Goal: Feedback & Contribution: Contribute content

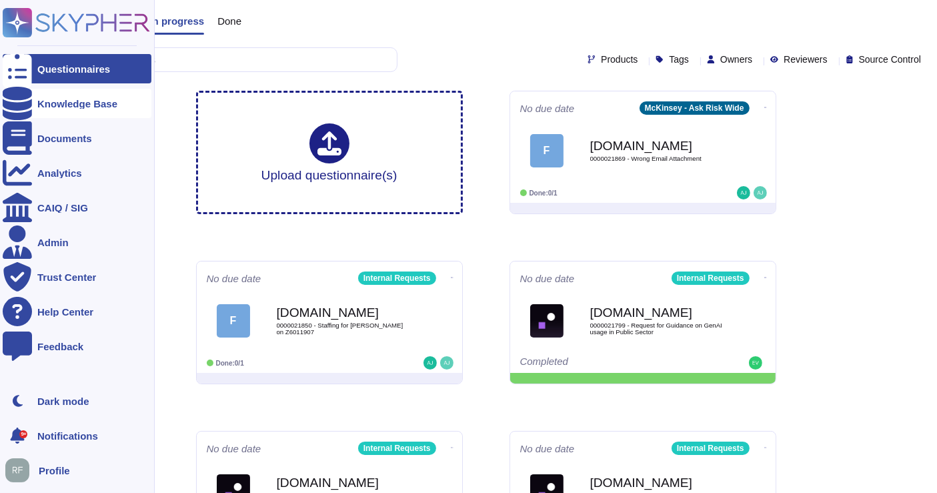
click at [39, 99] on div "Knowledge Base" at bounding box center [77, 104] width 80 height 10
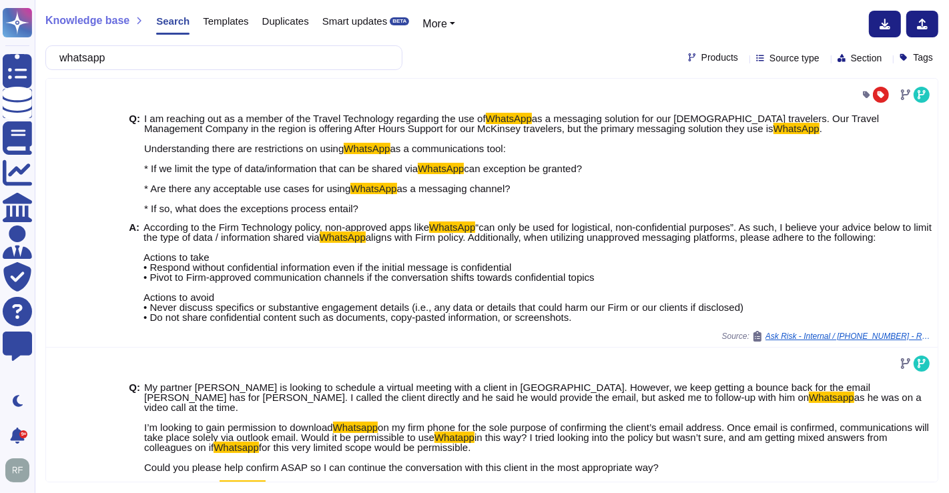
type input "whatsapp"
click at [769, 57] on span "Source type" at bounding box center [794, 57] width 50 height 9
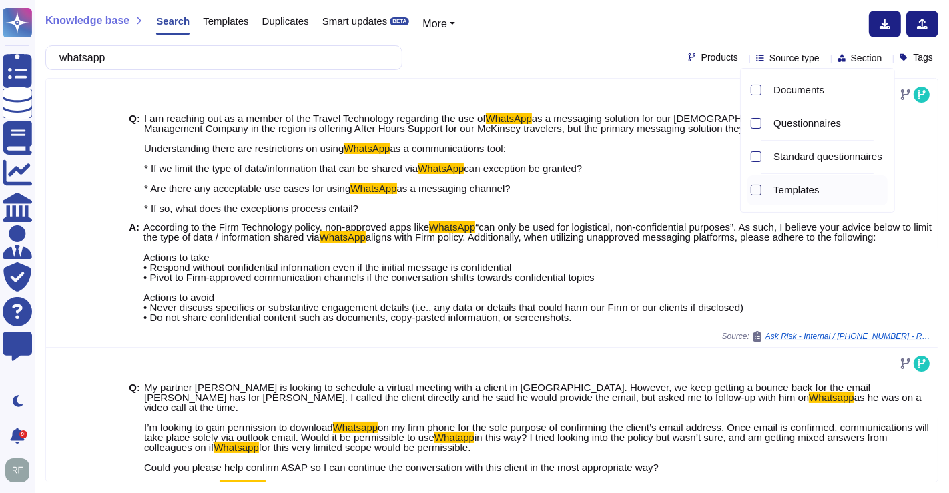
click at [755, 186] on div at bounding box center [755, 190] width 11 height 11
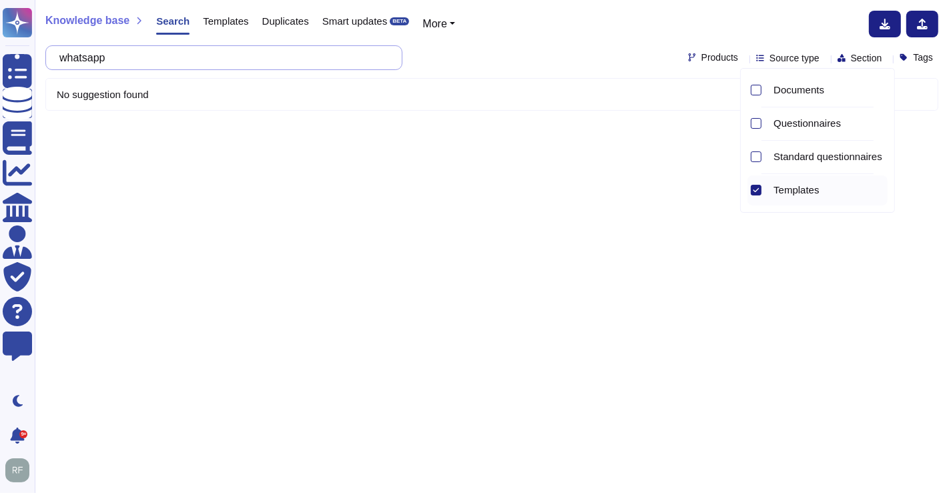
click at [156, 48] on input "whatsapp" at bounding box center [221, 57] width 336 height 23
click at [769, 60] on span "Source type" at bounding box center [794, 57] width 50 height 9
click at [756, 94] on div at bounding box center [755, 90] width 11 height 11
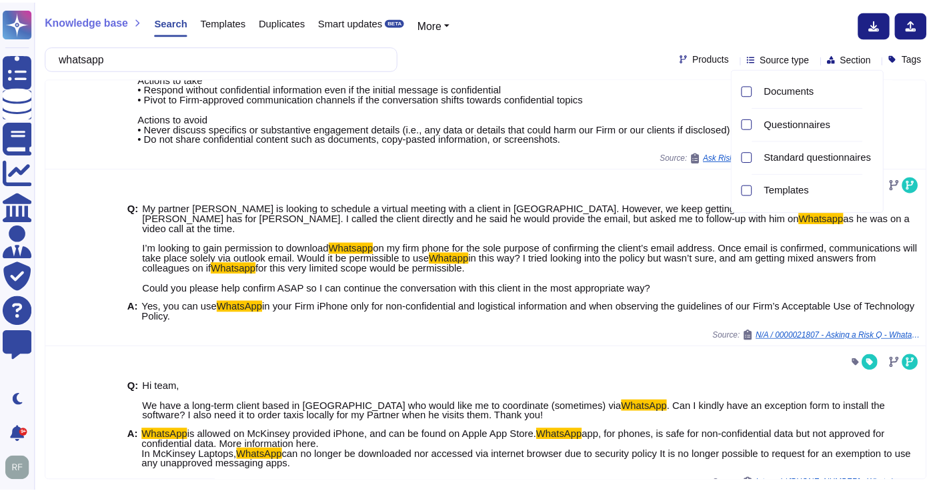
scroll to position [222, 0]
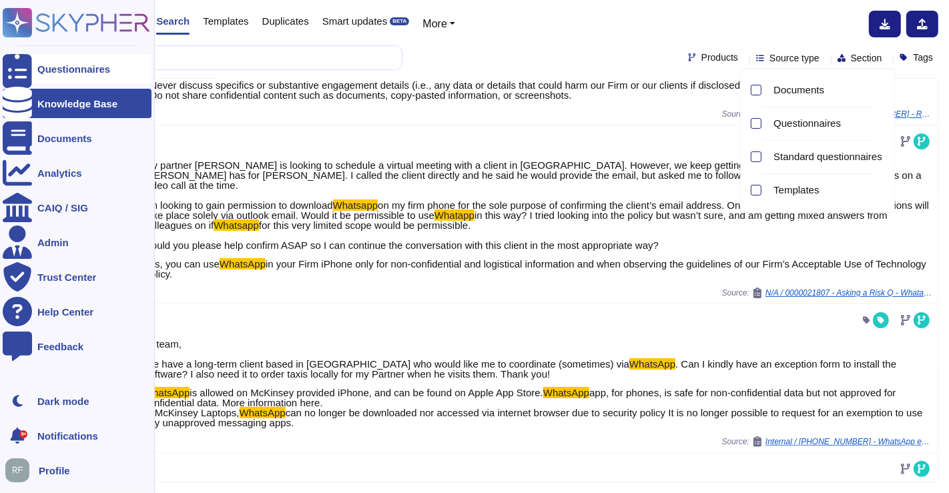
click at [25, 67] on div at bounding box center [17, 68] width 29 height 29
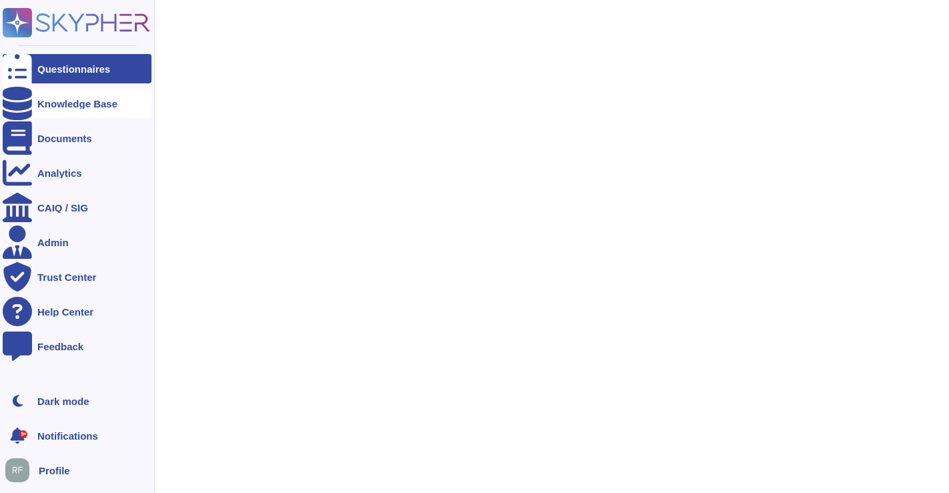
click at [43, 103] on div "Knowledge Base" at bounding box center [77, 104] width 80 height 10
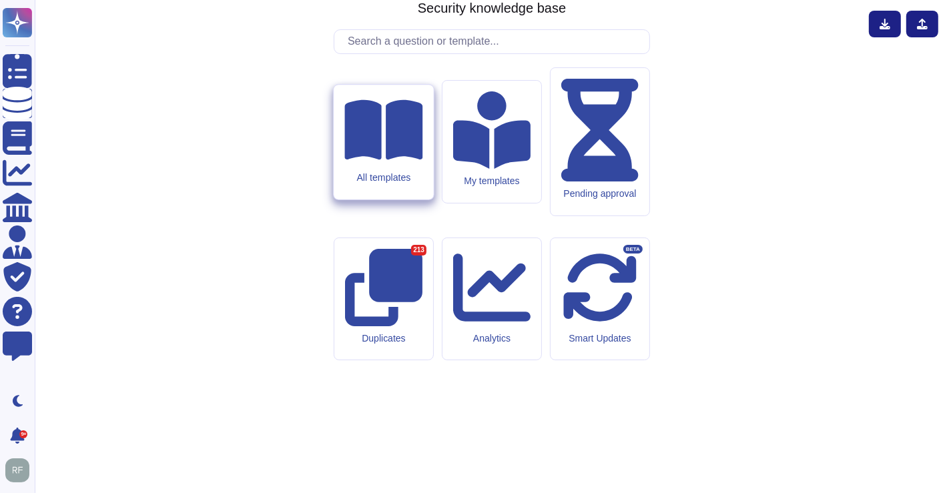
click at [391, 159] on icon at bounding box center [383, 129] width 78 height 60
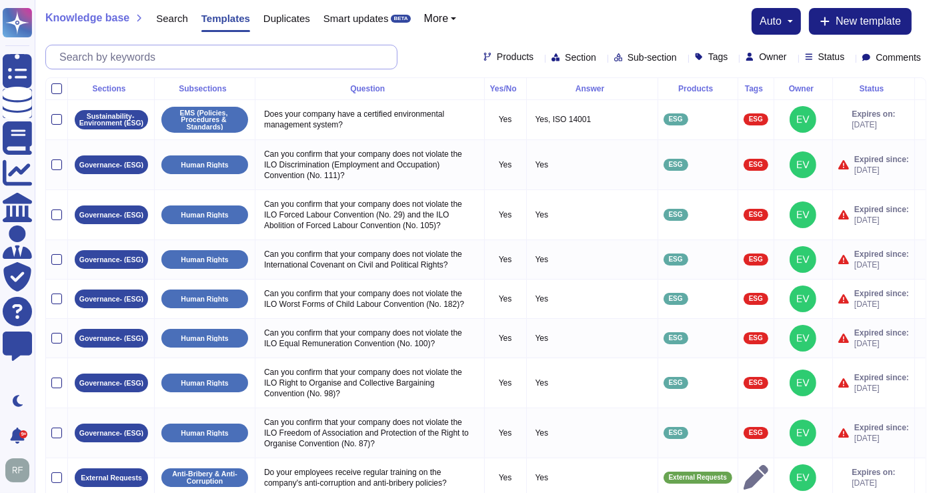
click at [183, 57] on input "text" at bounding box center [225, 56] width 344 height 23
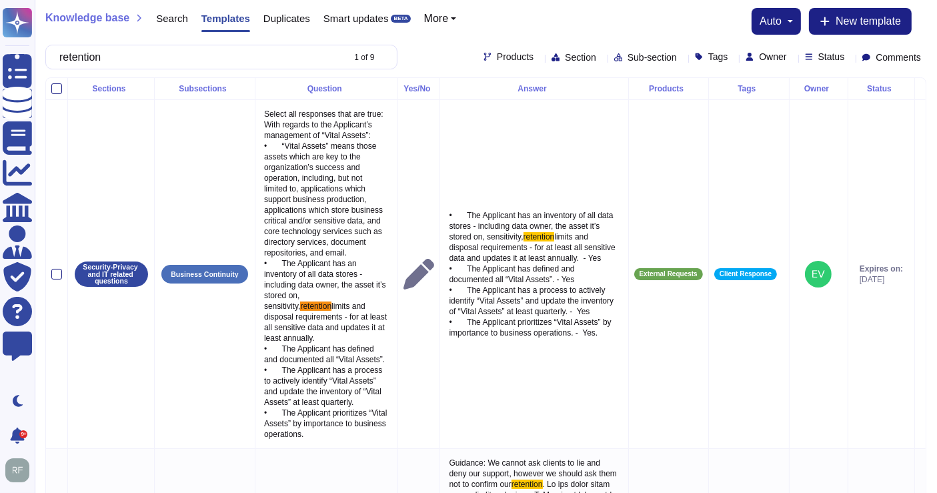
type input "retention"
click at [565, 55] on span "Section" at bounding box center [580, 57] width 31 height 9
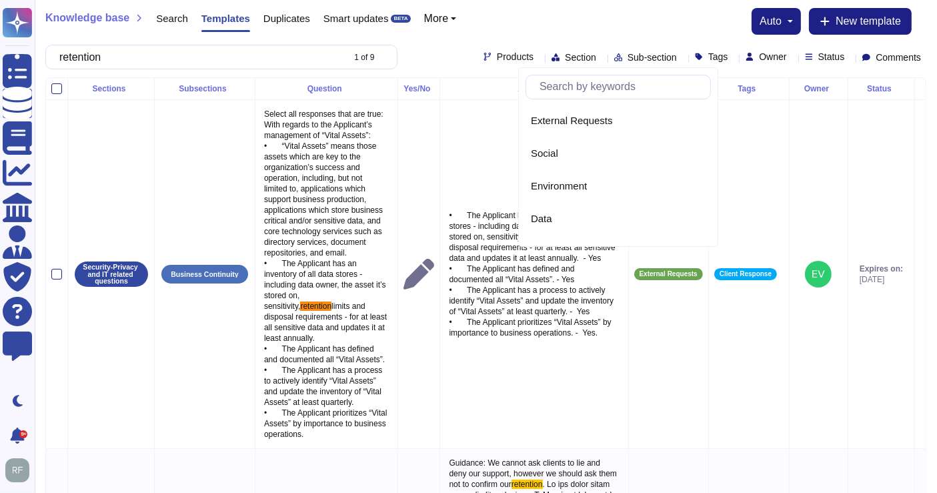
click at [515, 29] on div "Knowledge base Search Templates Duplicates Smart updates BETA More auto New tem…" at bounding box center [485, 21] width 881 height 27
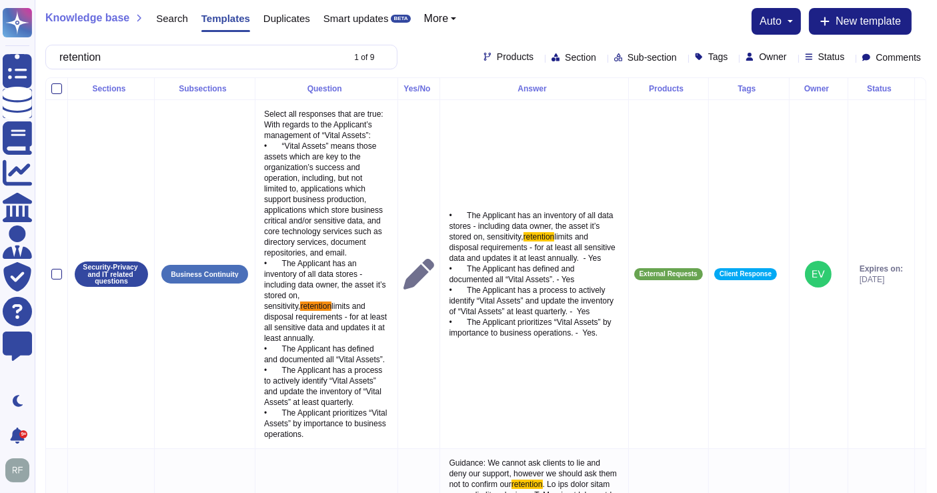
click at [497, 58] on span "Products" at bounding box center [515, 56] width 37 height 9
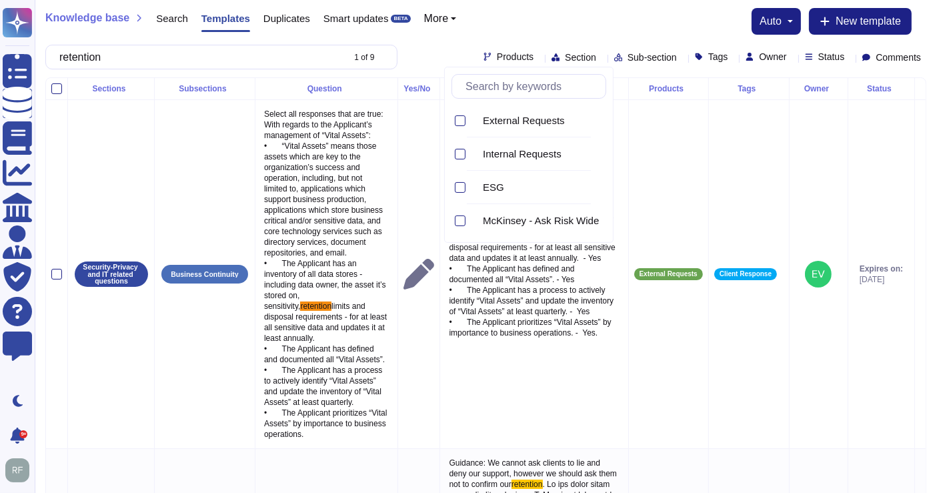
click at [516, 29] on div "Knowledge base Search Templates Duplicates Smart updates BETA More auto New tem…" at bounding box center [485, 21] width 881 height 27
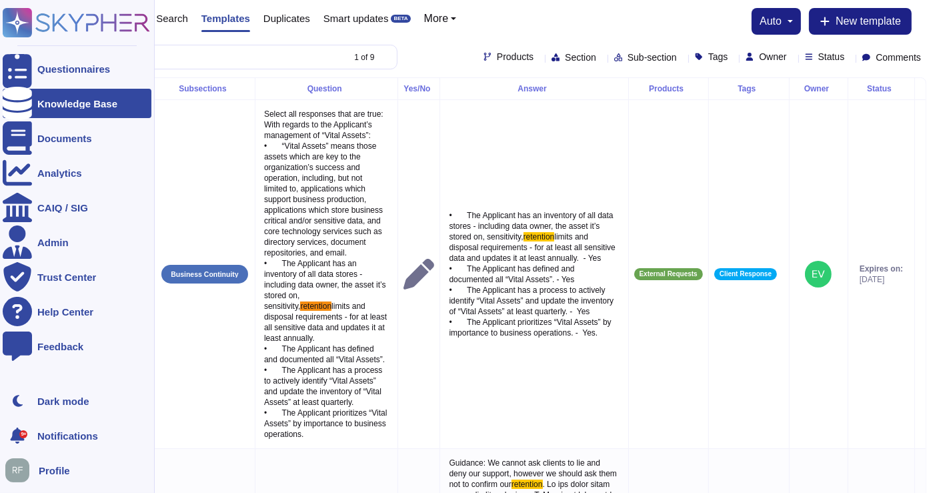
click at [19, 103] on icon at bounding box center [17, 103] width 29 height 33
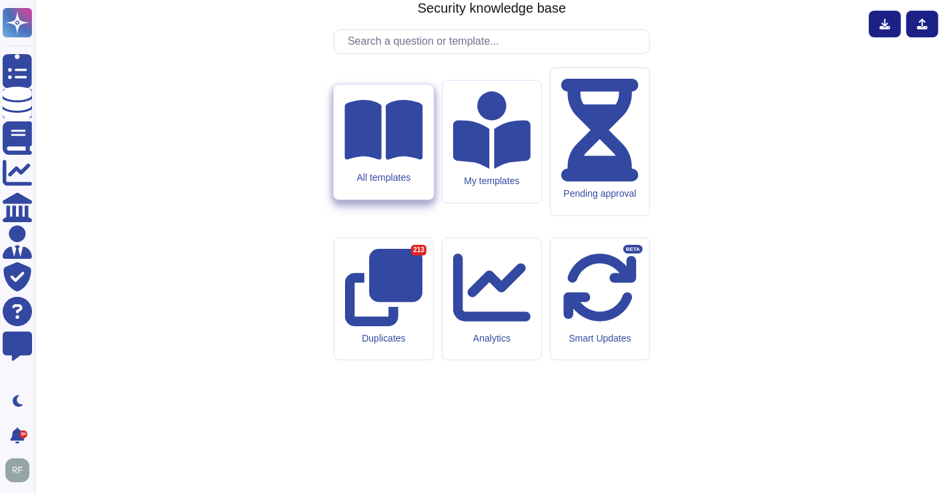
click at [386, 159] on icon at bounding box center [383, 129] width 78 height 60
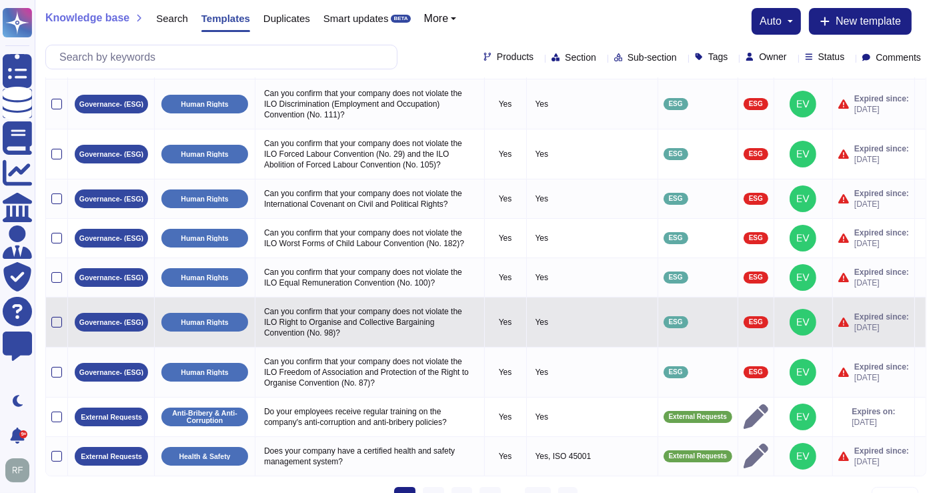
scroll to position [95, 0]
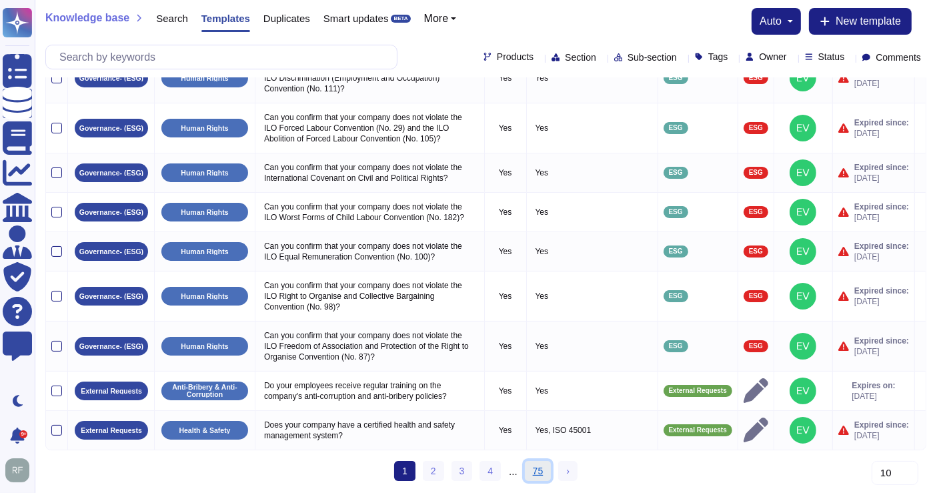
click at [539, 472] on link "75" at bounding box center [538, 471] width 27 height 20
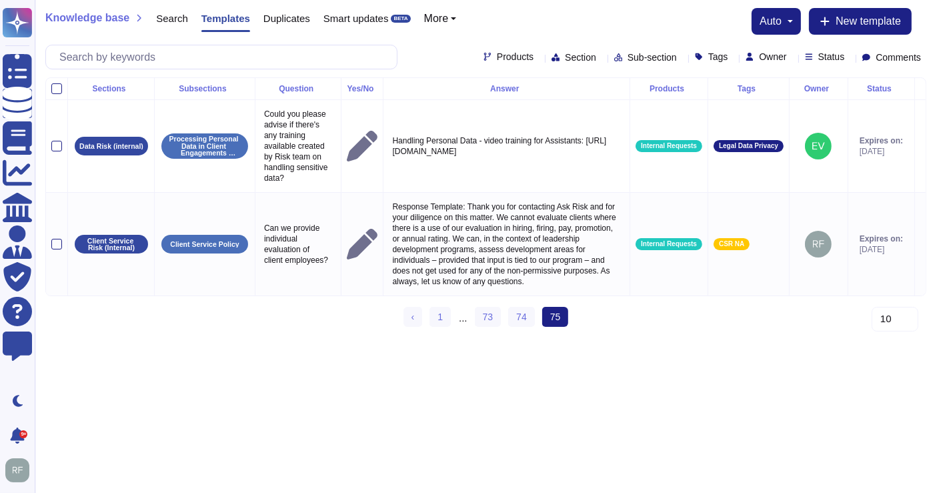
scroll to position [0, 0]
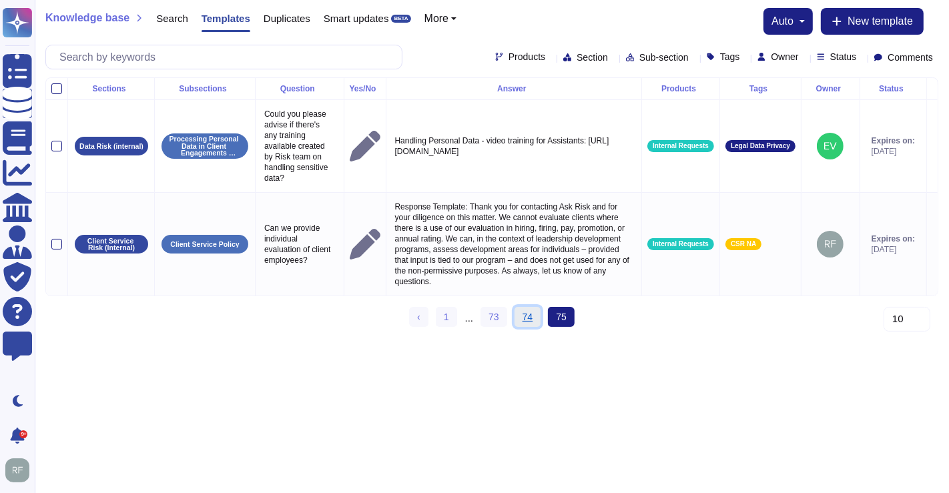
click at [530, 323] on link "74" at bounding box center [527, 317] width 27 height 20
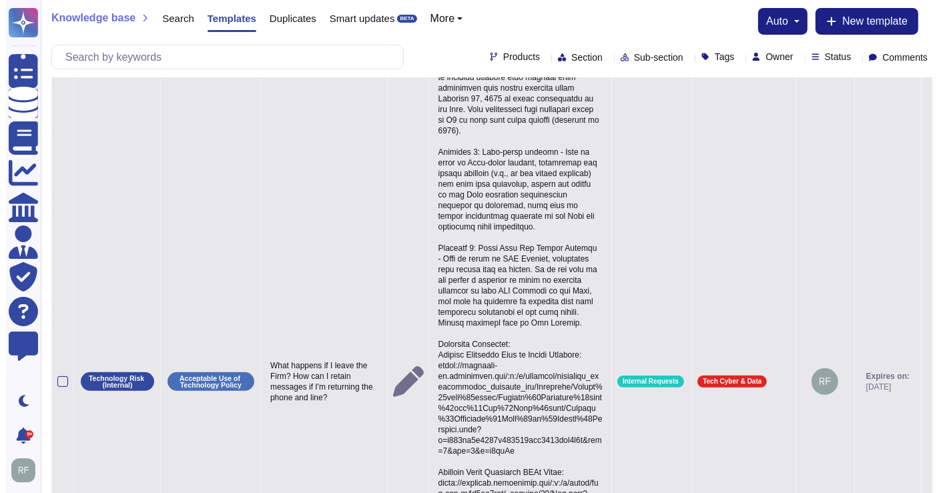
scroll to position [389, 0]
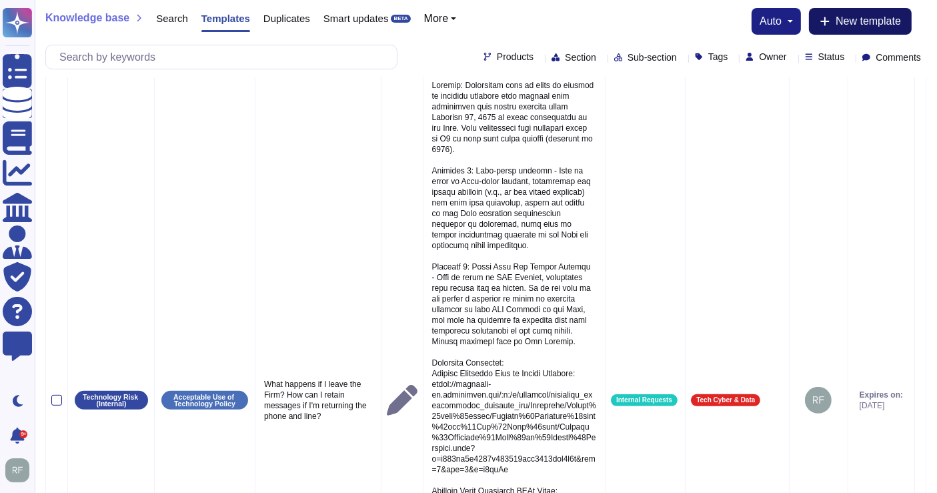
click at [848, 21] on span "New template" at bounding box center [868, 21] width 65 height 11
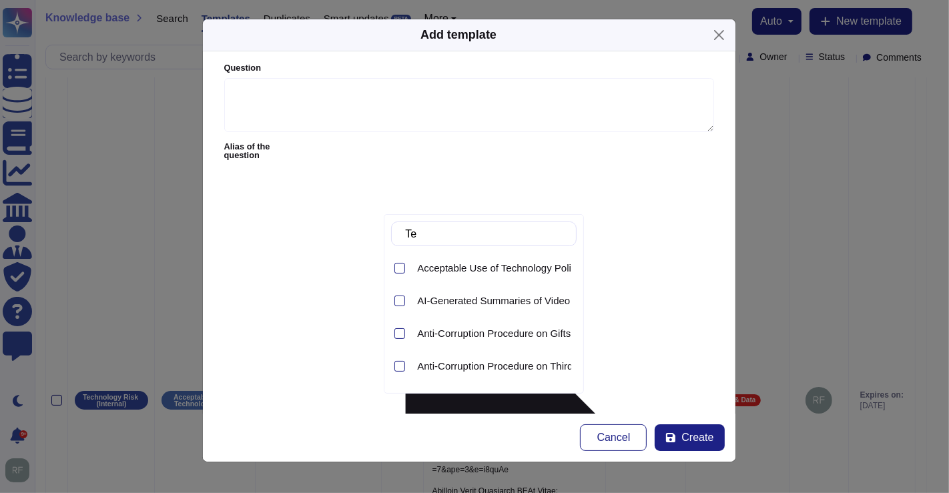
type input "T"
click at [478, 264] on span "Acceptable Use of Technology Policy" at bounding box center [499, 268] width 164 height 12
click at [372, 437] on div "Cancel Create" at bounding box center [468, 437] width 511 height 27
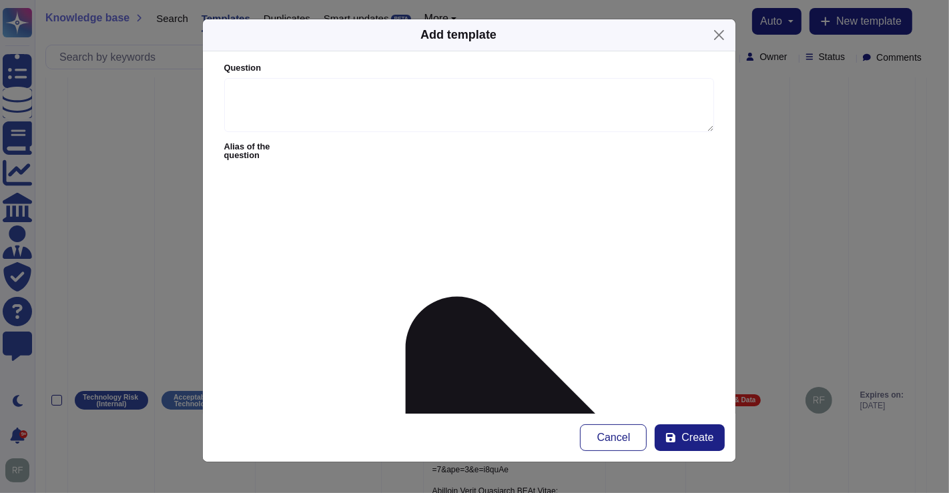
click at [596, 302] on span "Internal Requests" at bounding box center [621, 299] width 79 height 12
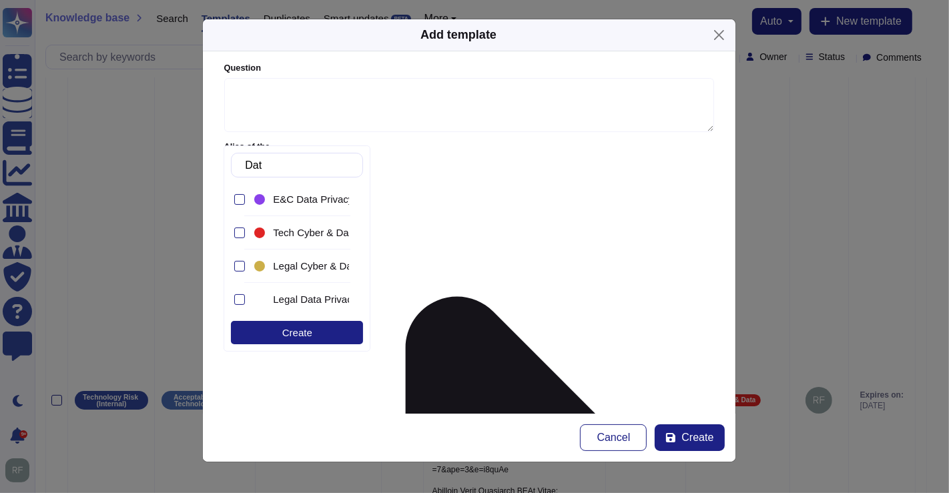
type input "Data"
click at [294, 229] on span "Tech Cyber & Data" at bounding box center [315, 233] width 84 height 12
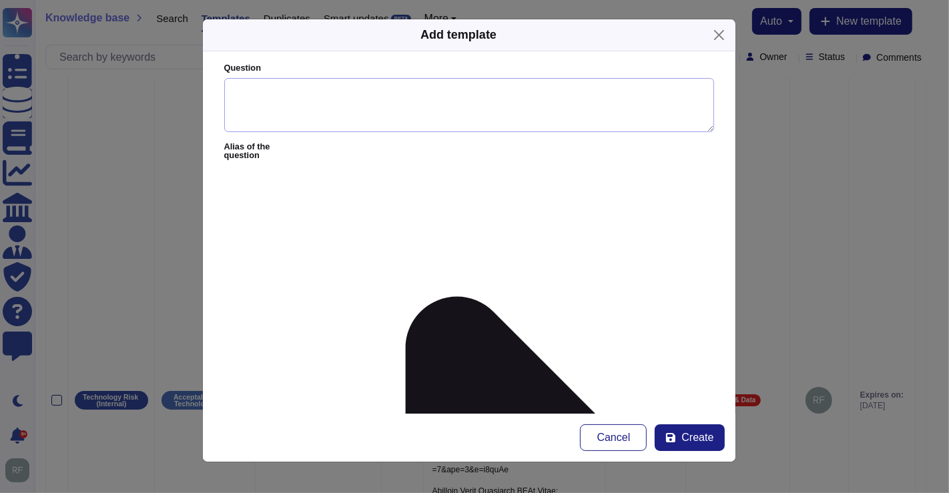
click at [374, 99] on textarea "Question" at bounding box center [469, 105] width 490 height 55
click at [297, 97] on textarea "Question" at bounding box center [469, 105] width 490 height 55
type textarea "What messaging apps are considered approved?"
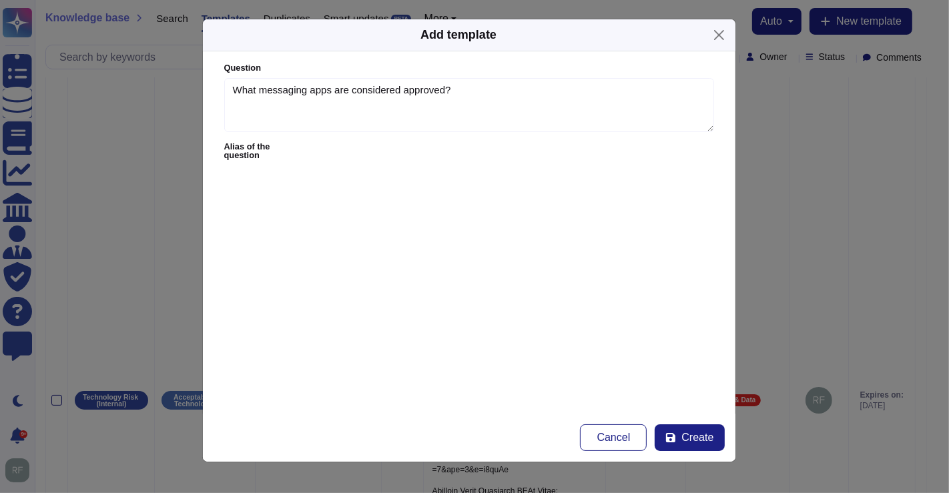
paste textarea "https://cybersecurity.intranet.mckinsey.com/digital-etiquette"
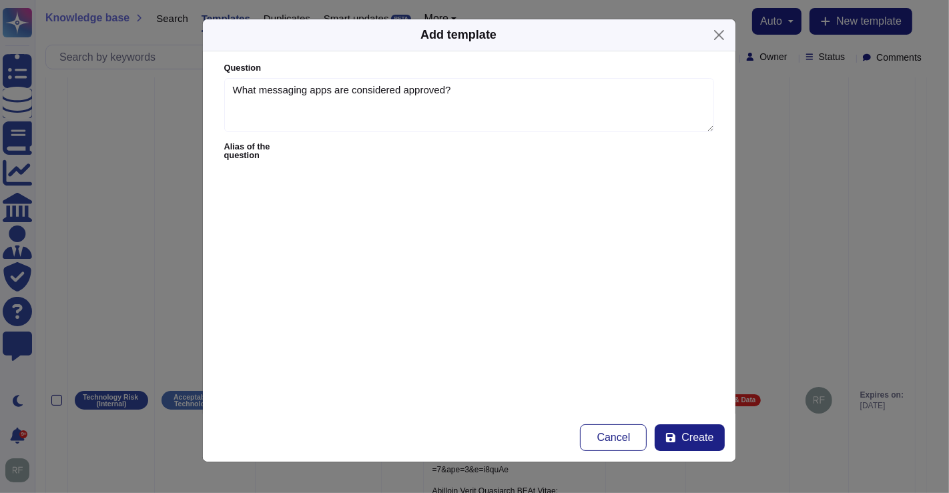
drag, startPoint x: 596, startPoint y: 251, endPoint x: 501, endPoint y: 250, distance: 95.4
paste textarea "For questions (when Rob is not available): Email q3-2025-messaging-com-aaaaq5ob…"
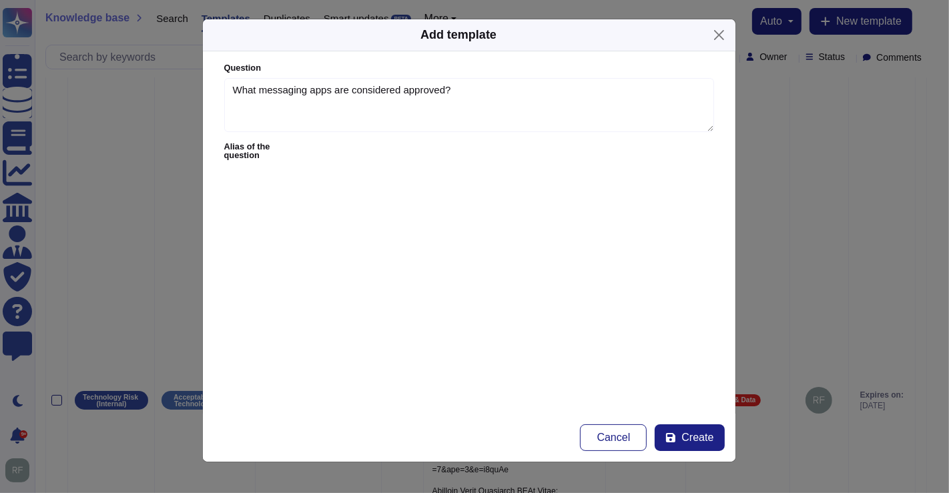
drag, startPoint x: 498, startPoint y: 252, endPoint x: 278, endPoint y: 252, distance: 220.1
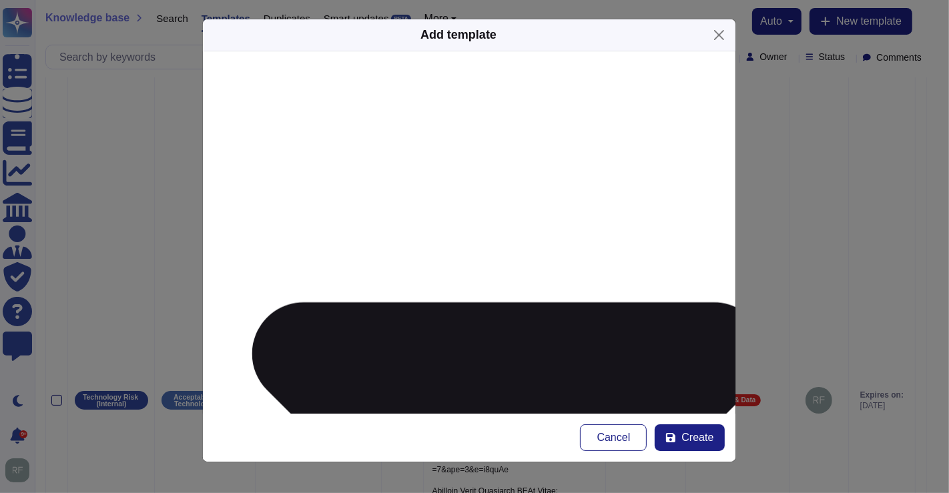
scroll to position [0, 0]
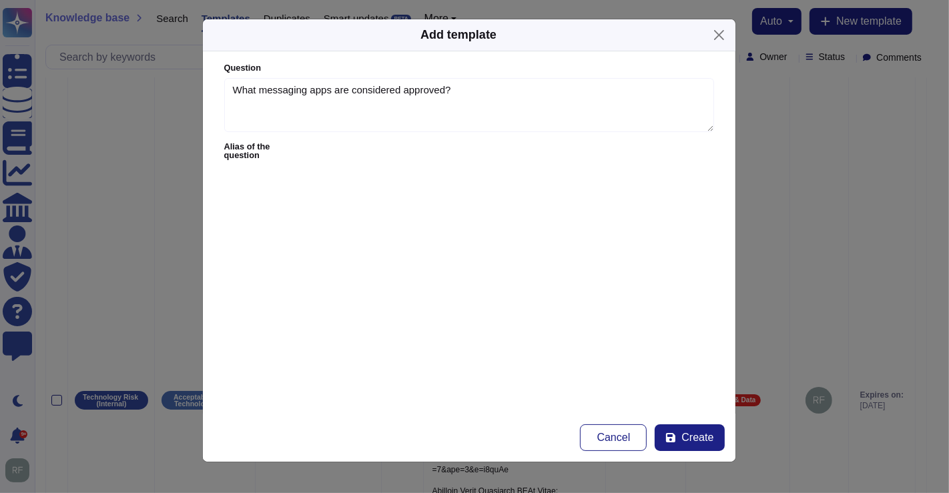
type textarea "Guidance to team: Please review our responsible communication guidance (https:/…"
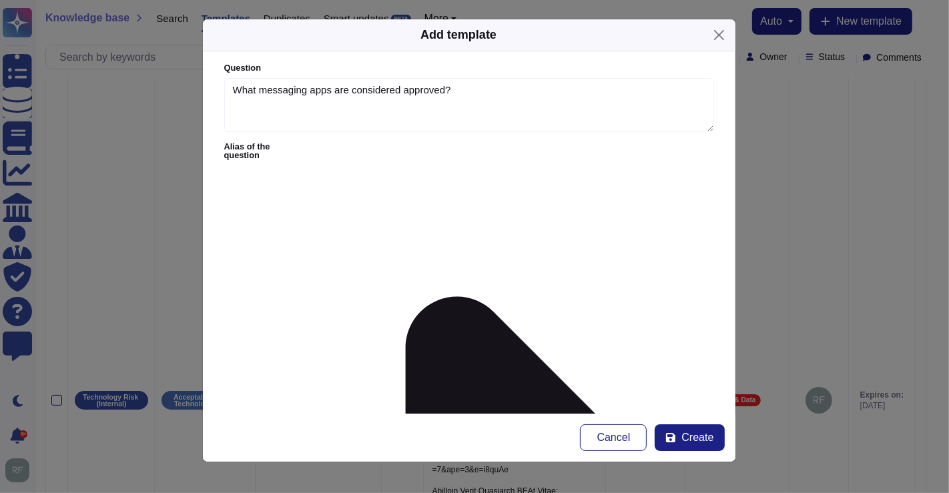
click at [303, 145] on div at bounding box center [298, 147] width 9 height 9
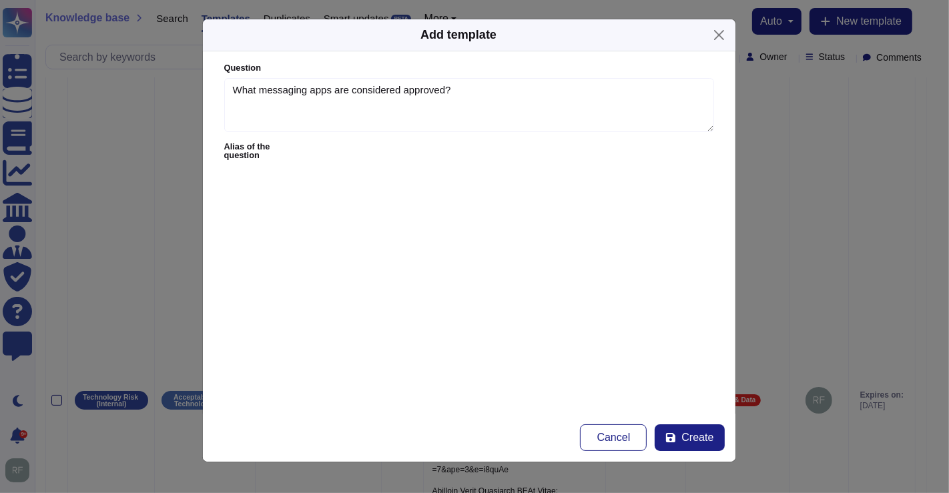
paste textarea "On what platforms should we be conducting Firm business?"
type textarea "On what platforms should we be conducting Firm business?"
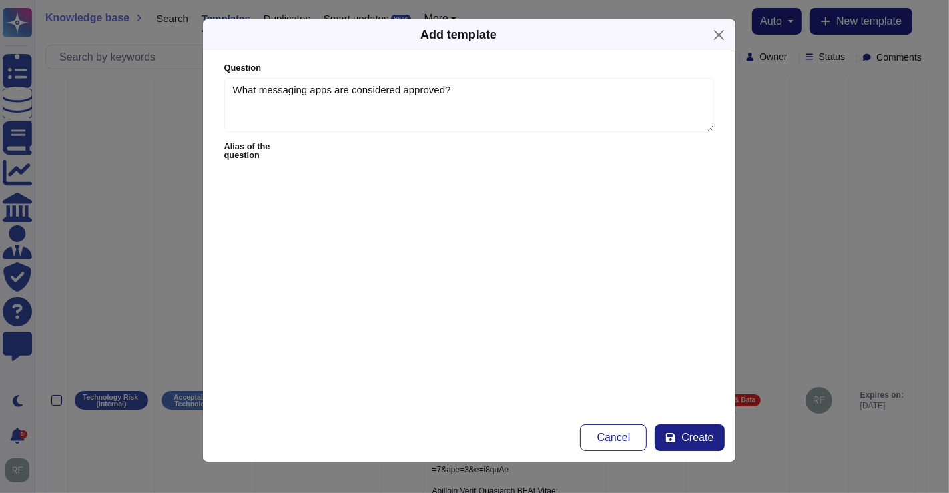
paste textarea "What is a McKinsey-licensed platform?"
type textarea "What is a McKinsey-licensed platform?"
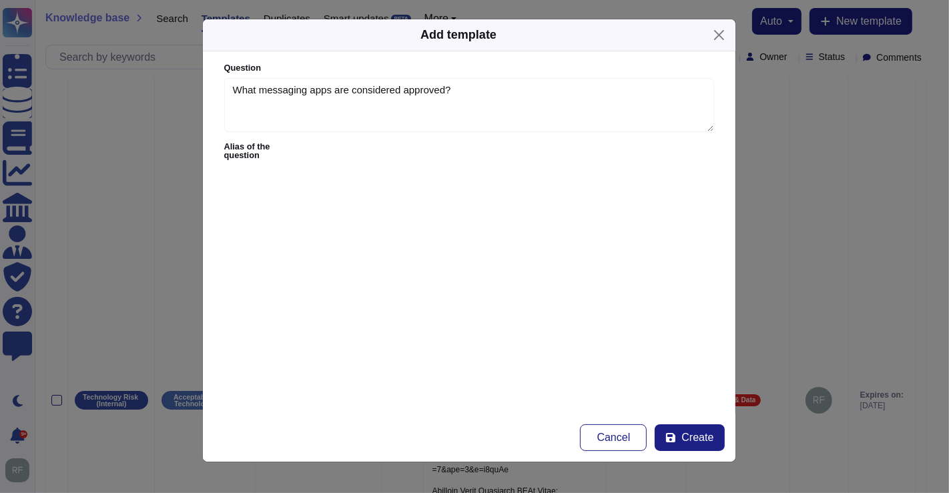
paste textarea "What is considered a “non-licensed communication application”?"
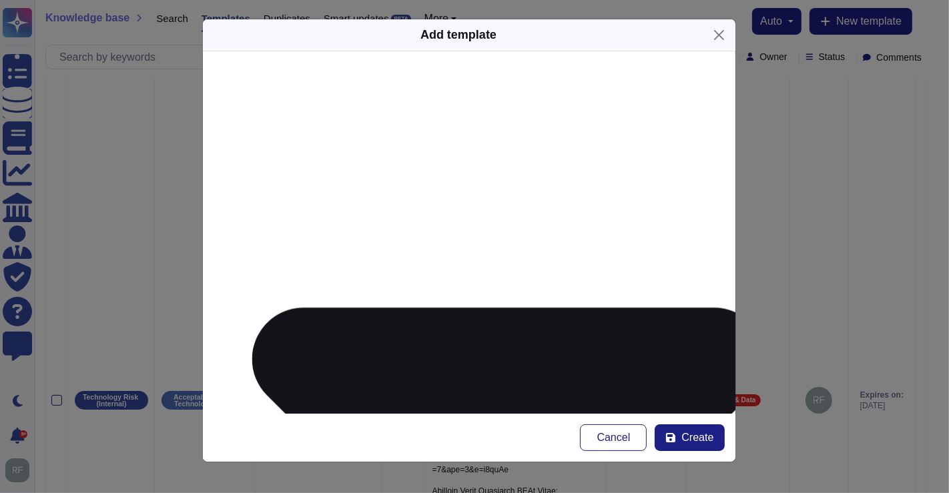
scroll to position [148, 0]
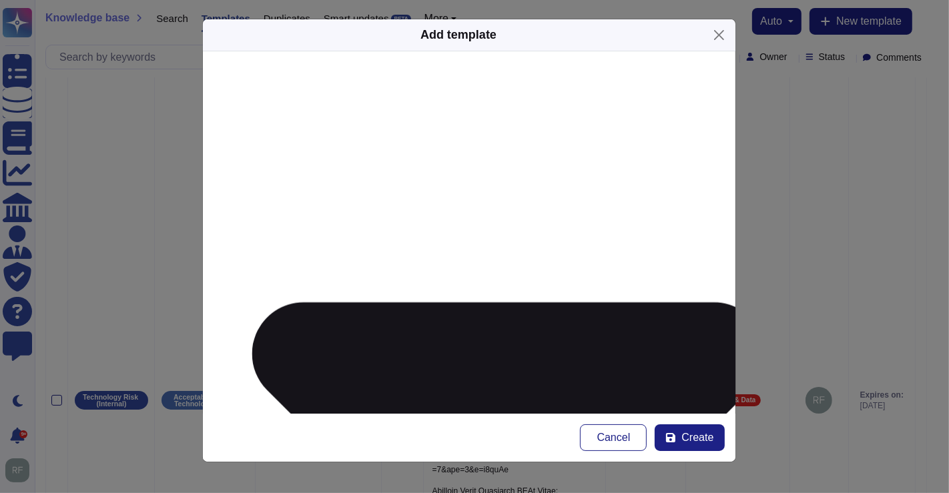
type textarea "What is considered a “non-licensed communication application”?"
paste textarea "What geographies are subject to this obligation?"
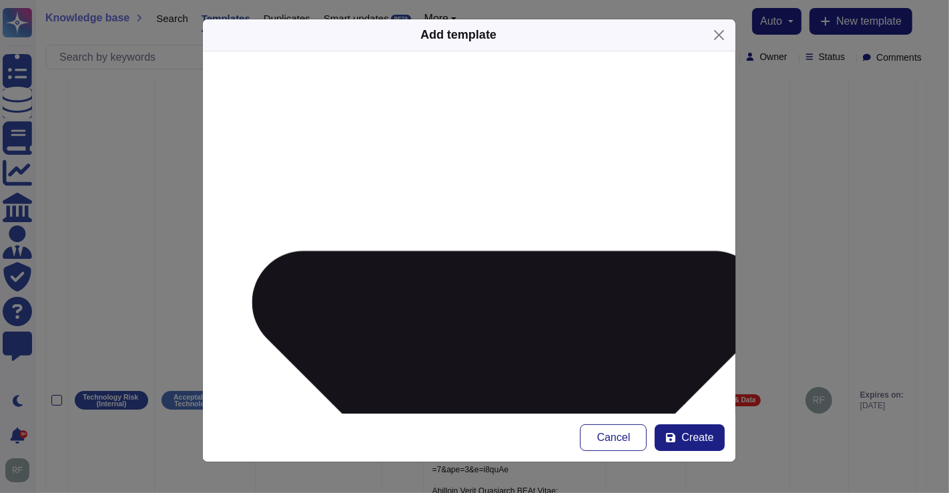
scroll to position [222, 0]
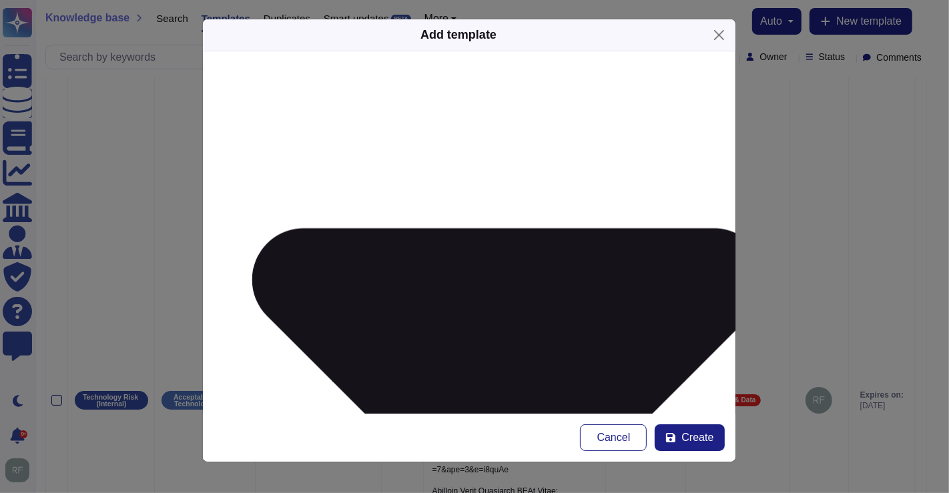
type textarea "What geographies are subject to this obligation?"
paste textarea "What communications are required to be retained?"
type textarea "What communications are required to be retained?"
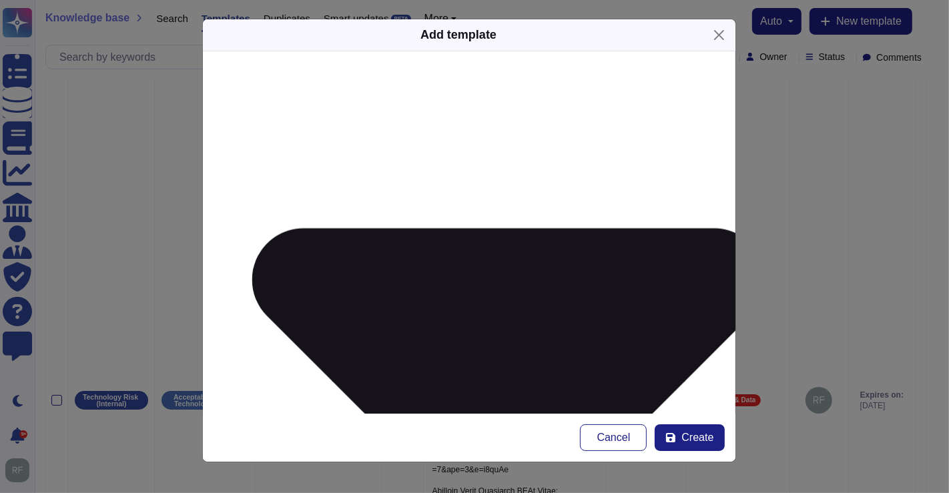
paste textarea "What is considered a “communication related to McKinsey business”?"
type textarea "What is considered a “communication related to McKinsey business”?"
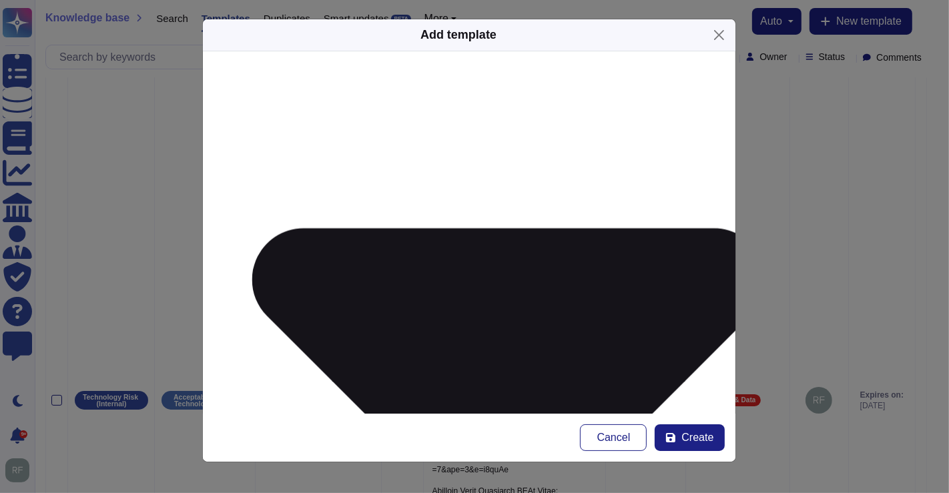
paste textarea "Am I required to certify that I retained business communications I received on …"
type textarea "Am I required to certify that I retained business communications I received on …"
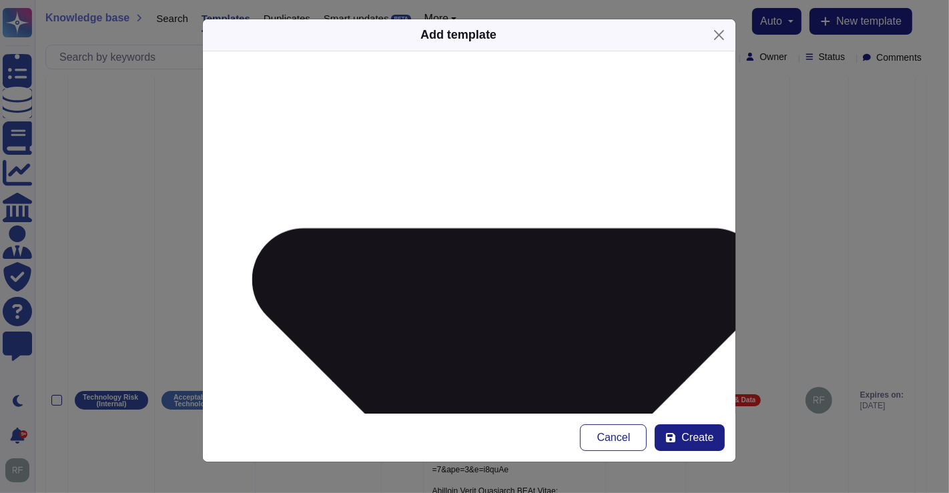
paste textarea "Will this impact any personal messages between colleagues?"
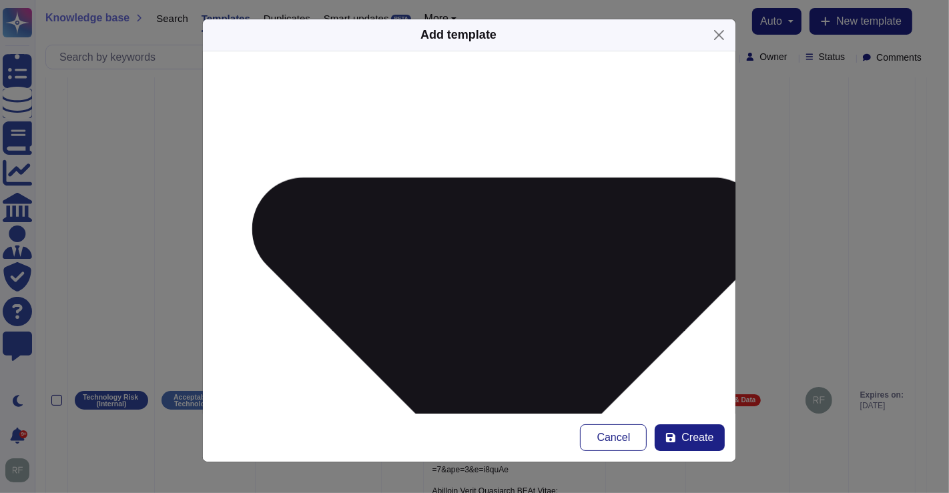
scroll to position [296, 0]
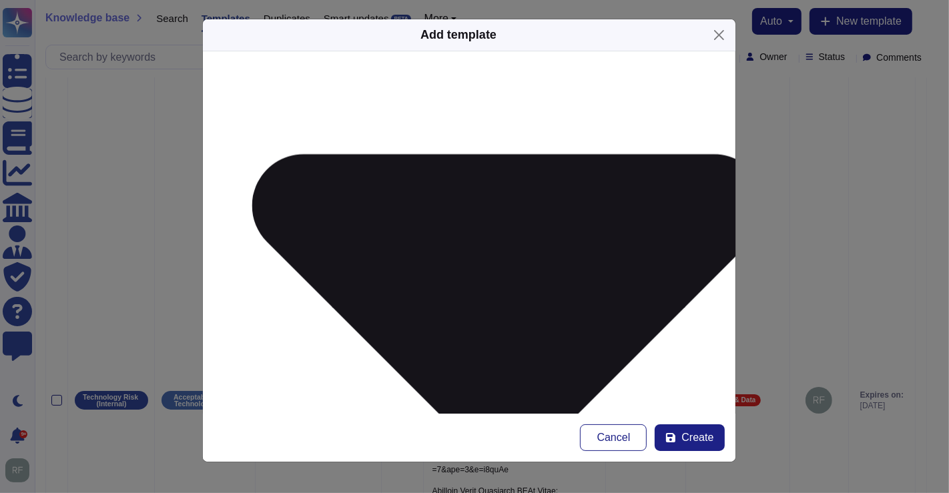
type textarea "Will this impact any personal messages between colleagues?"
paste textarea "How can I stay in compliance with this new policy?"
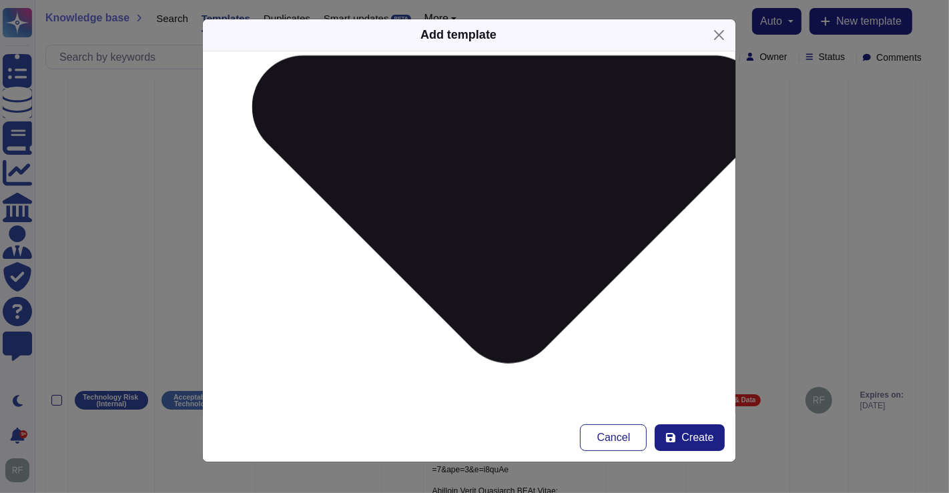
scroll to position [444, 0]
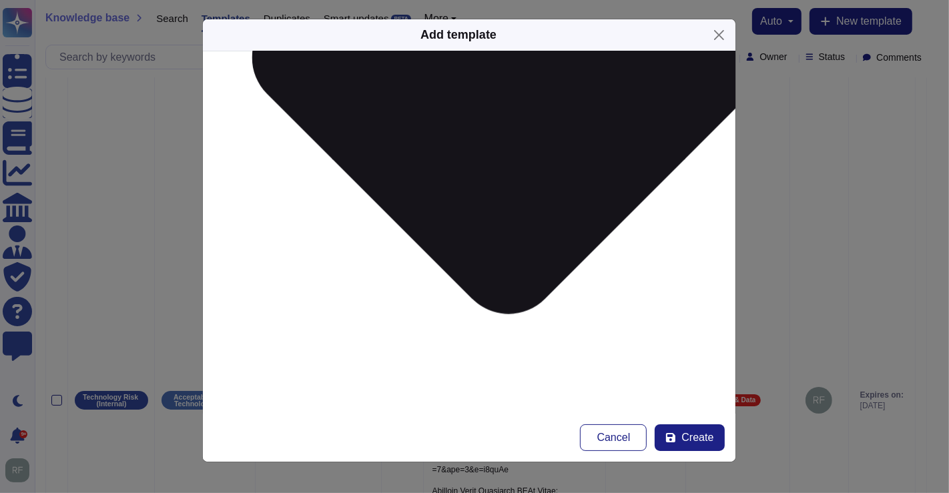
type textarea "How can I stay in compliance with this new policy?"
paste textarea "How long do I need to retain communications related to McKinsey business?"
type textarea "How long do I need to retain communications related to McKinsey business?"
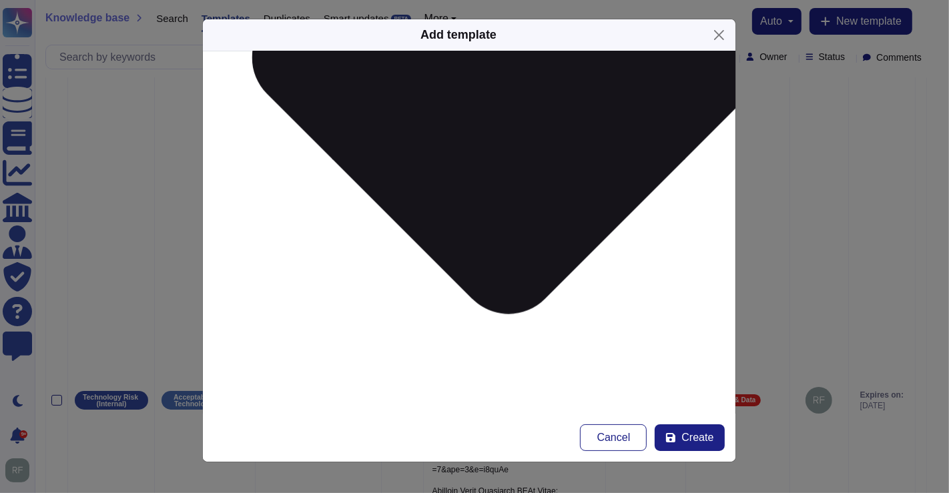
paste textarea "Do I have to retain non-text communication as well, such as voice recordings, v…"
type textarea "Do I have to retain non-text communication as well, such as voice recordings, v…"
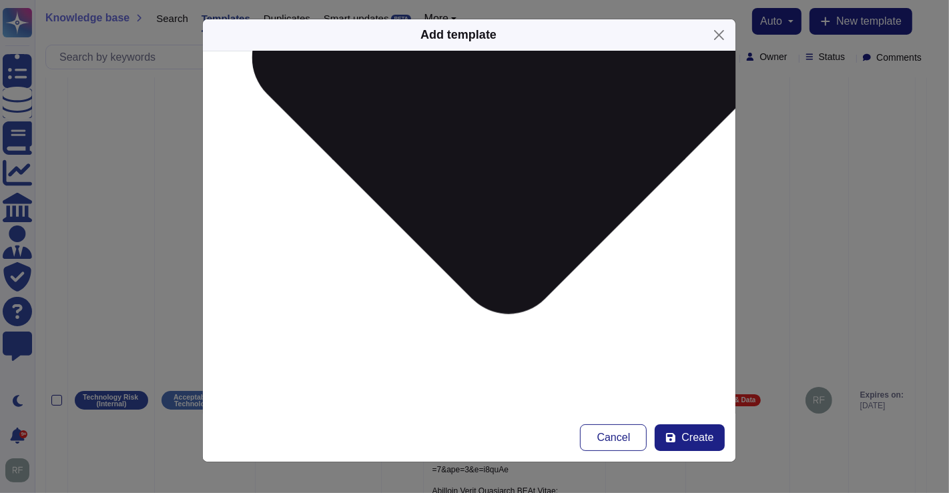
paste textarea "What do I have to do to retain this data?"
type textarea "What do I have to do to retain this data?"
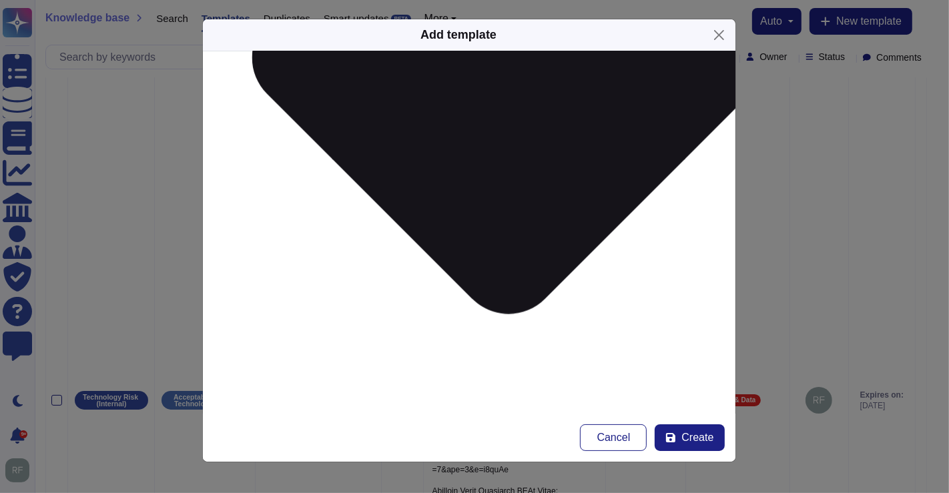
paste textarea "How can I adjust my retention and backup settings in non-approved applications?"
type textarea "How can I adjust my retention and backup settings in non-approved applications?"
paste textarea "What is an ephemeral message? How can I tell if I’m sending or receiving such m…"
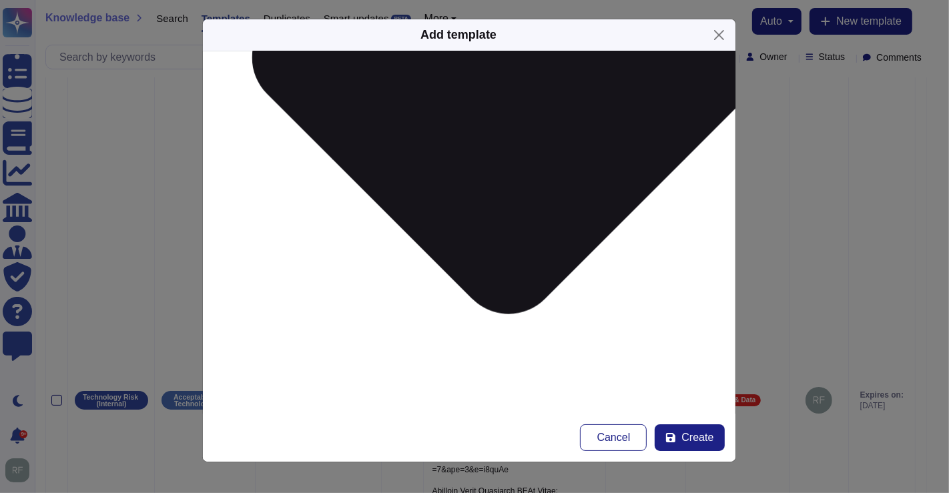
type textarea "What is an ephemeral message? How can I tell if I’m sending or receiving such m…"
paste textarea "My device does not have enough space to retain all the messages. How can I rema…"
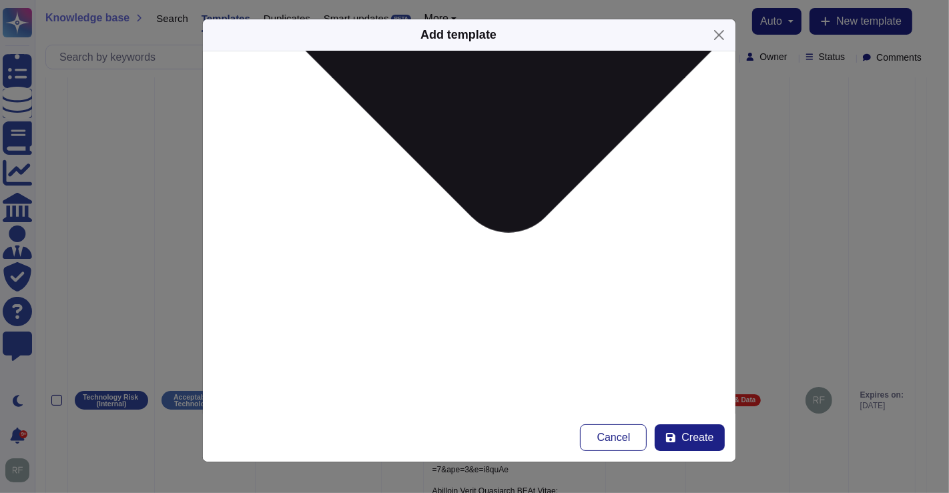
scroll to position [592, 0]
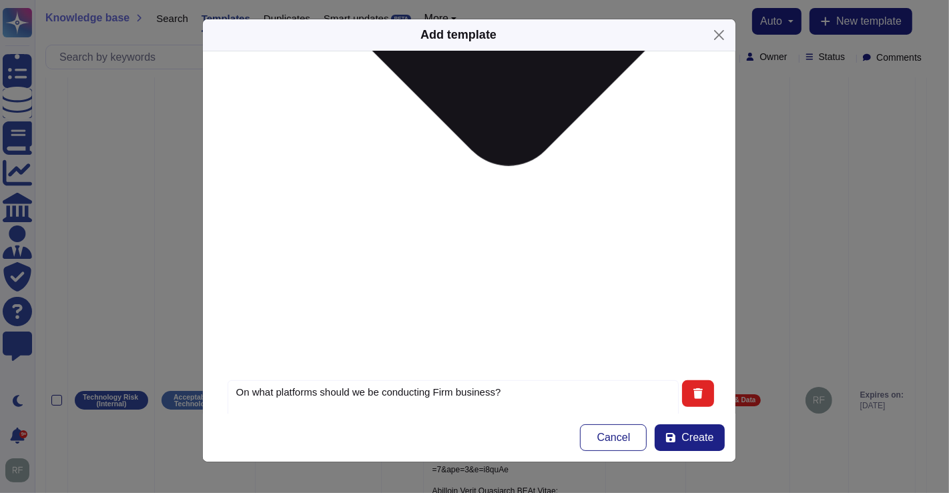
type textarea "My device does not have enough space to retain all the messages. How can I rema…"
click at [342, 380] on textarea "Alias of the question" at bounding box center [452, 399] width 451 height 39
paste textarea "If I must purchase additional storage to retain messages sent in non-licensed a…"
type textarea "If I must purchase additional storage to retain messages sent in non-licensed a…"
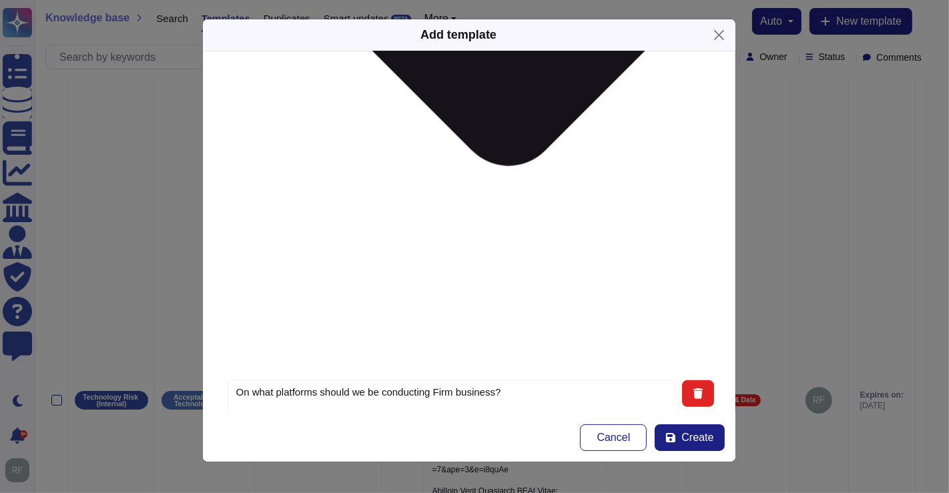
click at [381, 380] on textarea "Alias of the question" at bounding box center [452, 399] width 451 height 39
paste textarea "How can I transfer retained messages to the Firm?"
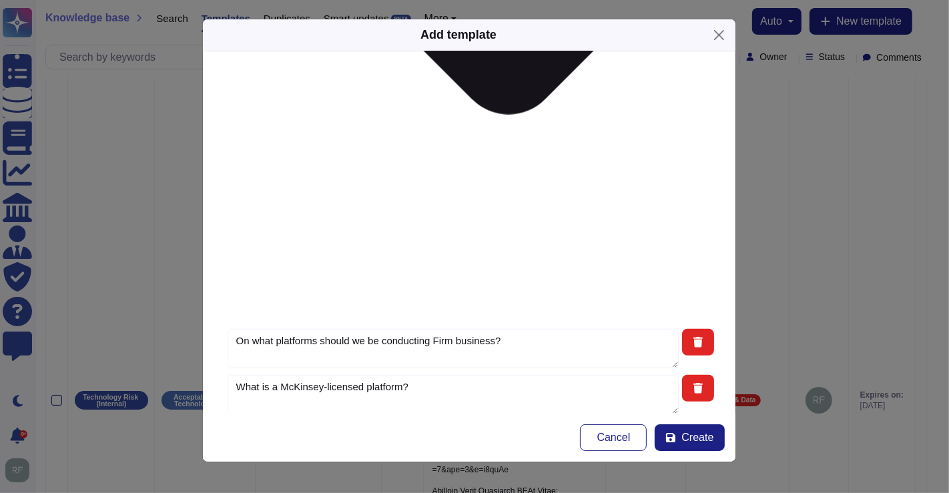
scroll to position [667, 0]
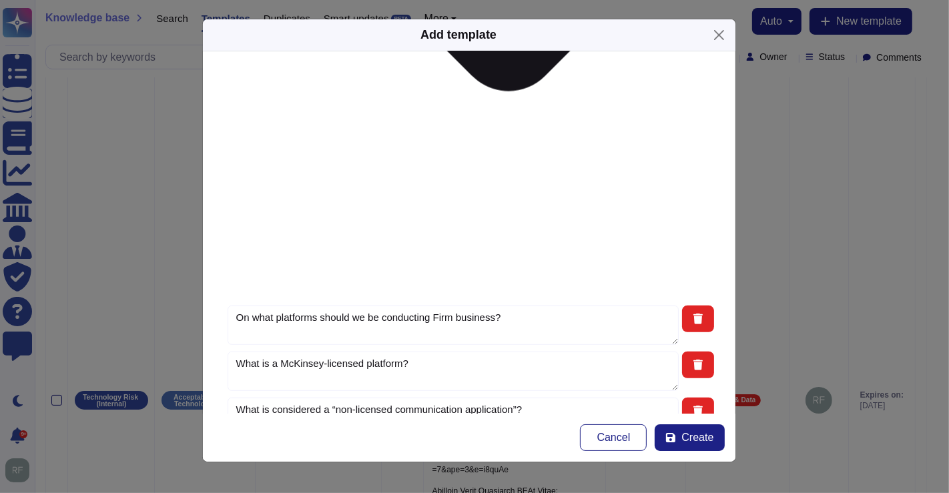
type textarea "How can I transfer retained messages to the Firm?"
click at [345, 306] on textarea "Alias of the question" at bounding box center [452, 325] width 451 height 39
paste textarea "What if my client prefers we use a non-licensed application, such as WhatsApp?"
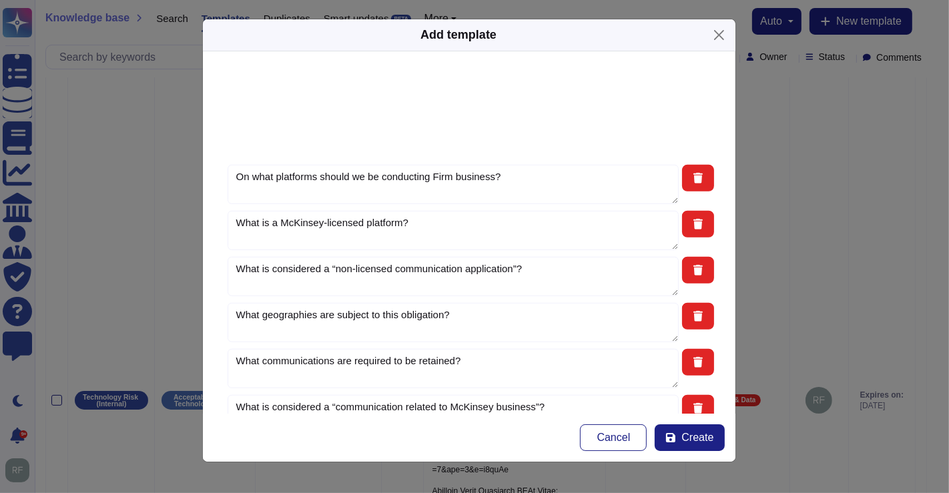
scroll to position [815, 0]
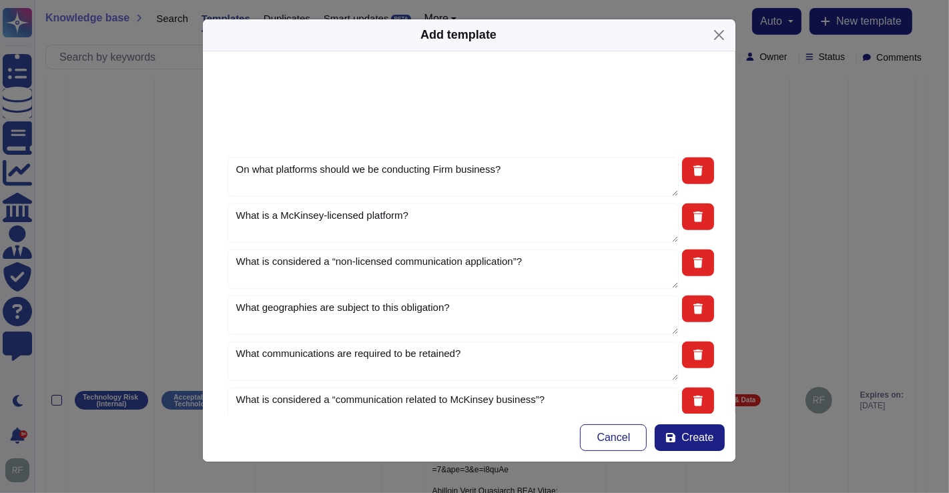
type textarea "What if my client prefers we use a non-licensed application, such as WhatsApp?"
click at [361, 173] on textarea "Alias of the question" at bounding box center [452, 176] width 451 height 39
paste textarea "Will self-retaining messages that I receive from my clients on text, WhatsApp, …"
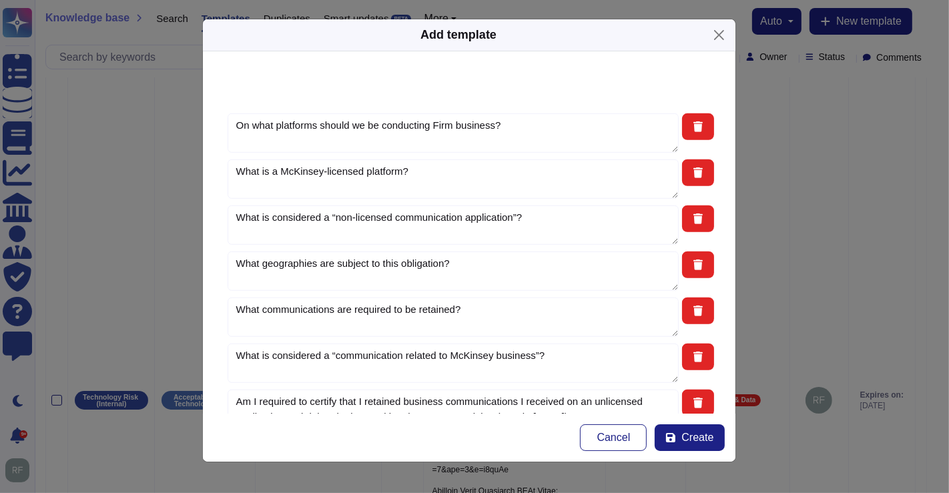
scroll to position [889, 0]
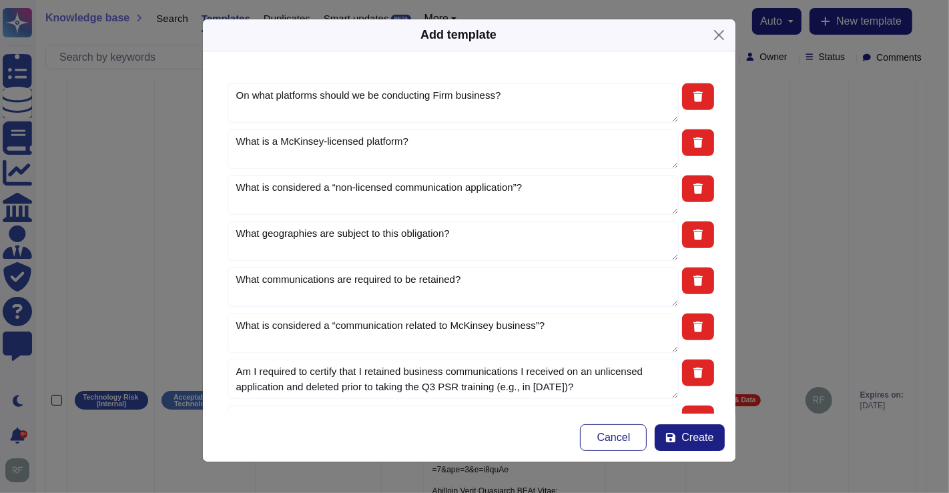
type textarea "Will self-retaining messages that I receive from my clients on text, WhatsApp, …"
click at [374, 123] on textarea "Alias of the question" at bounding box center [452, 102] width 451 height 39
paste textarea "What are the consequences if I fail to retain communications related to McKinse…"
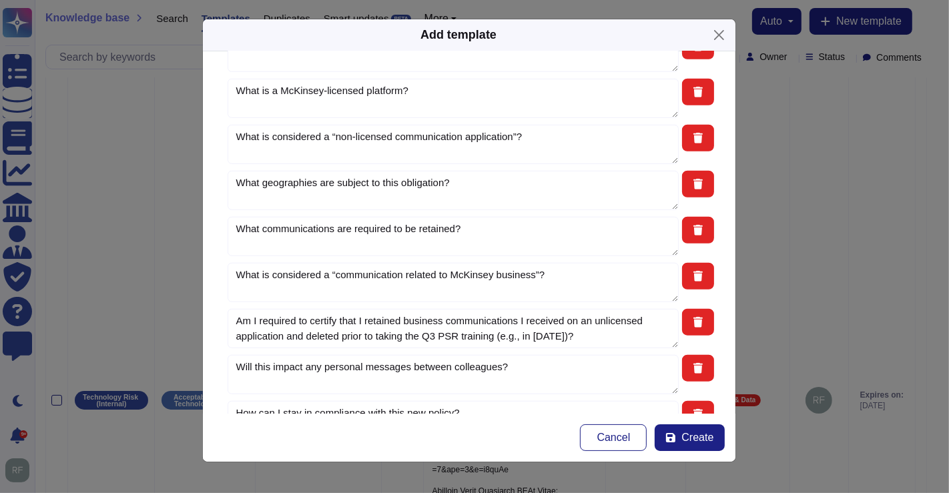
scroll to position [963, 0]
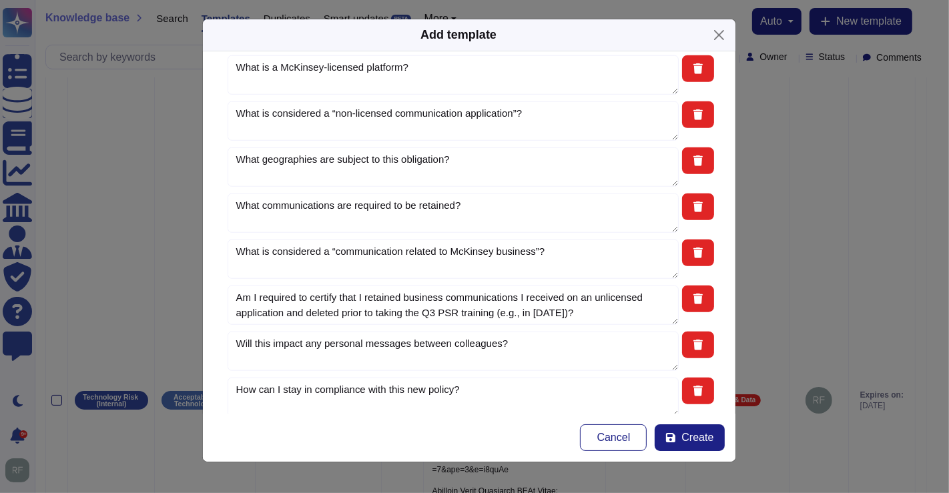
type textarea "What are the consequences if I fail to retain communications related to McKinse…"
click at [335, 49] on textarea "Alias of the question" at bounding box center [452, 28] width 451 height 39
paste textarea "What happens if my device is lost, stolen or damaged?"
type textarea "What happens if my device is lost, stolen or damaged?"
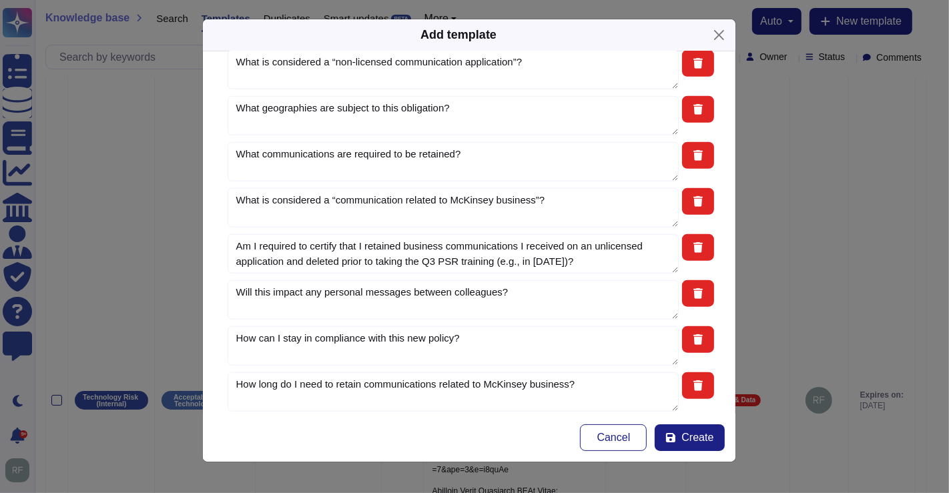
scroll to position [1037, 0]
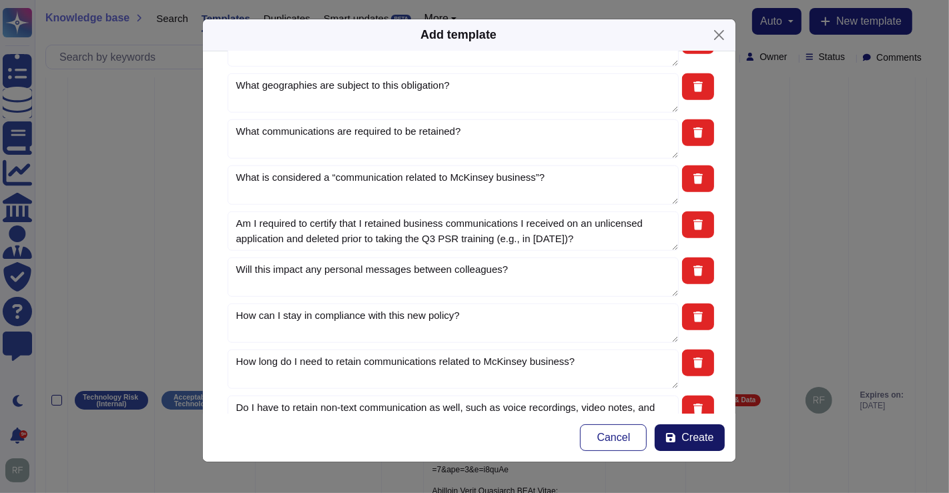
click at [694, 432] on span "Create" at bounding box center [697, 437] width 32 height 11
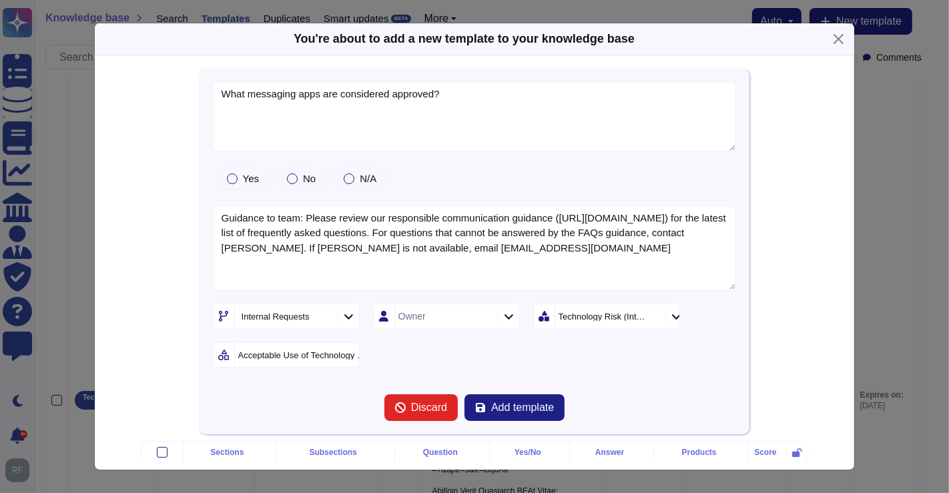
type textarea "What messaging apps are considered approved?"
type textarea "Guidance to team: Please review our responsible communication guidance (https:/…"
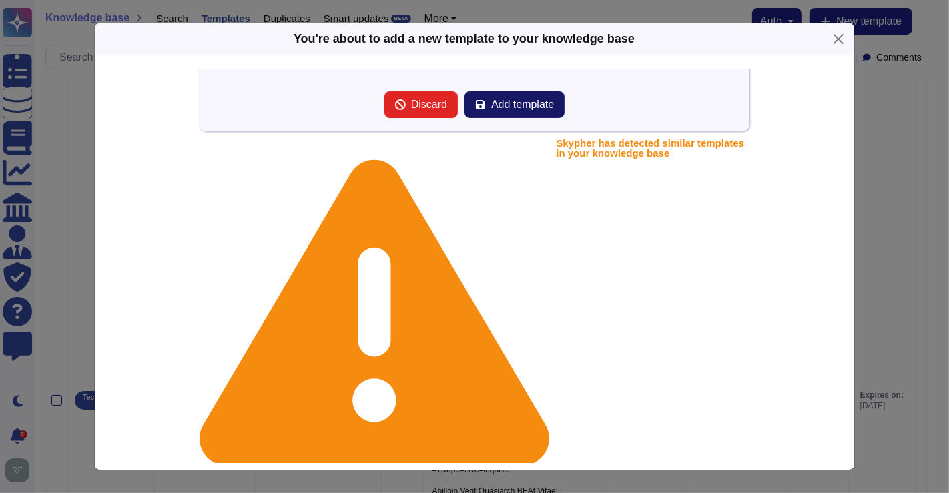
scroll to position [198, 0]
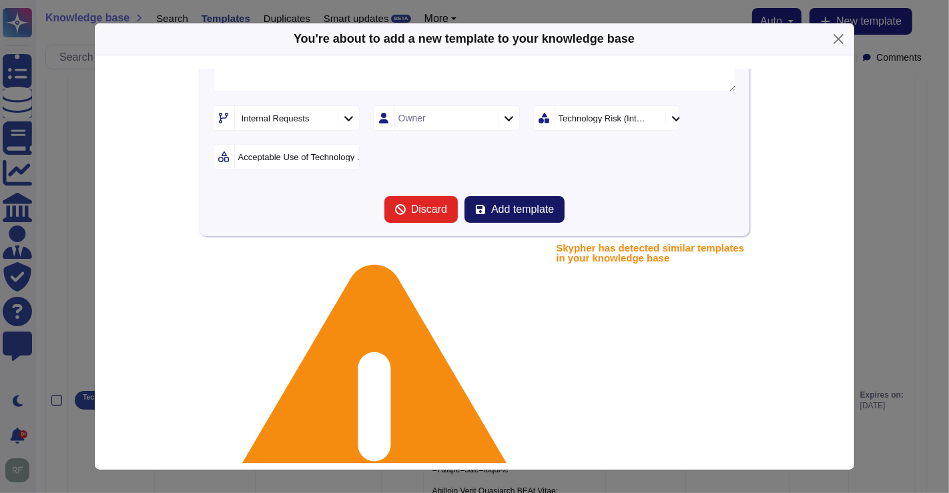
click at [528, 199] on button "Add template" at bounding box center [514, 209] width 100 height 27
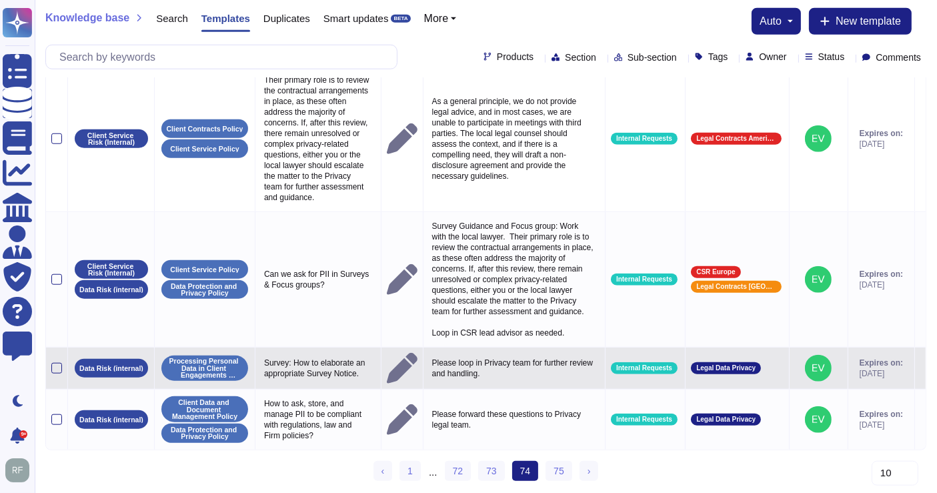
scroll to position [1279, 0]
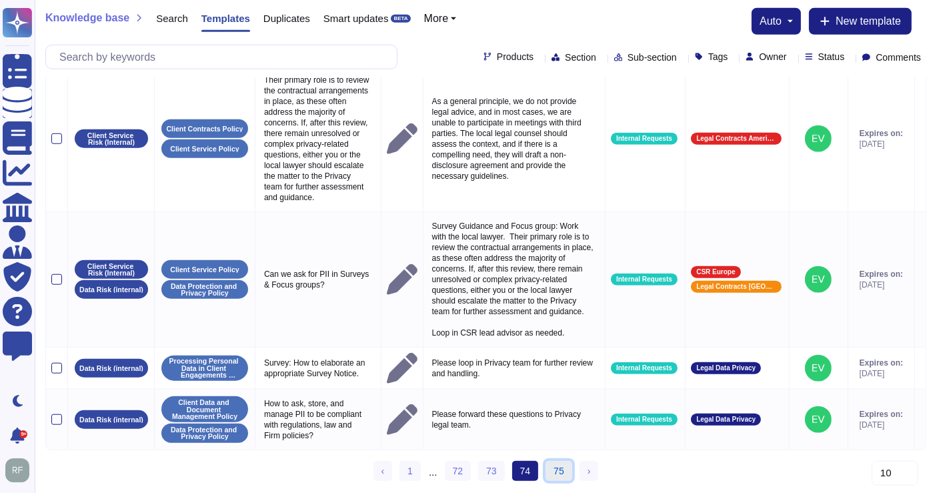
click at [560, 464] on link "75" at bounding box center [559, 471] width 27 height 20
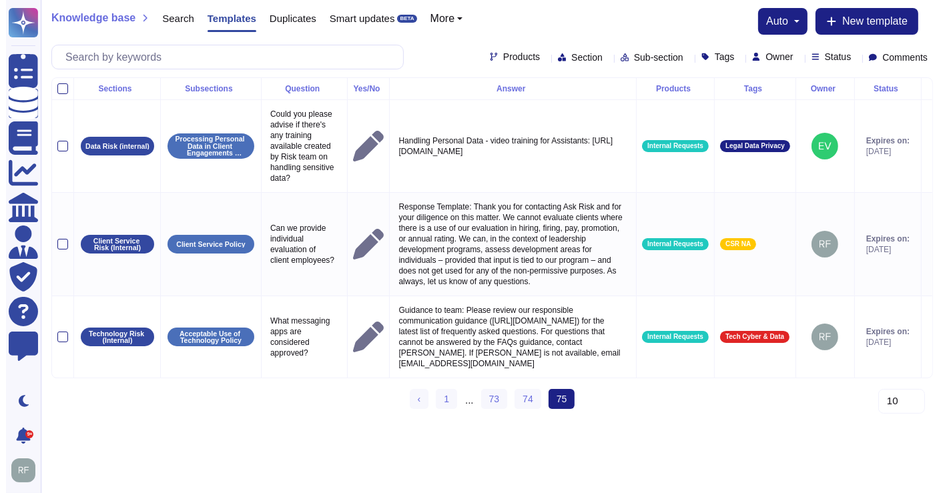
scroll to position [0, 0]
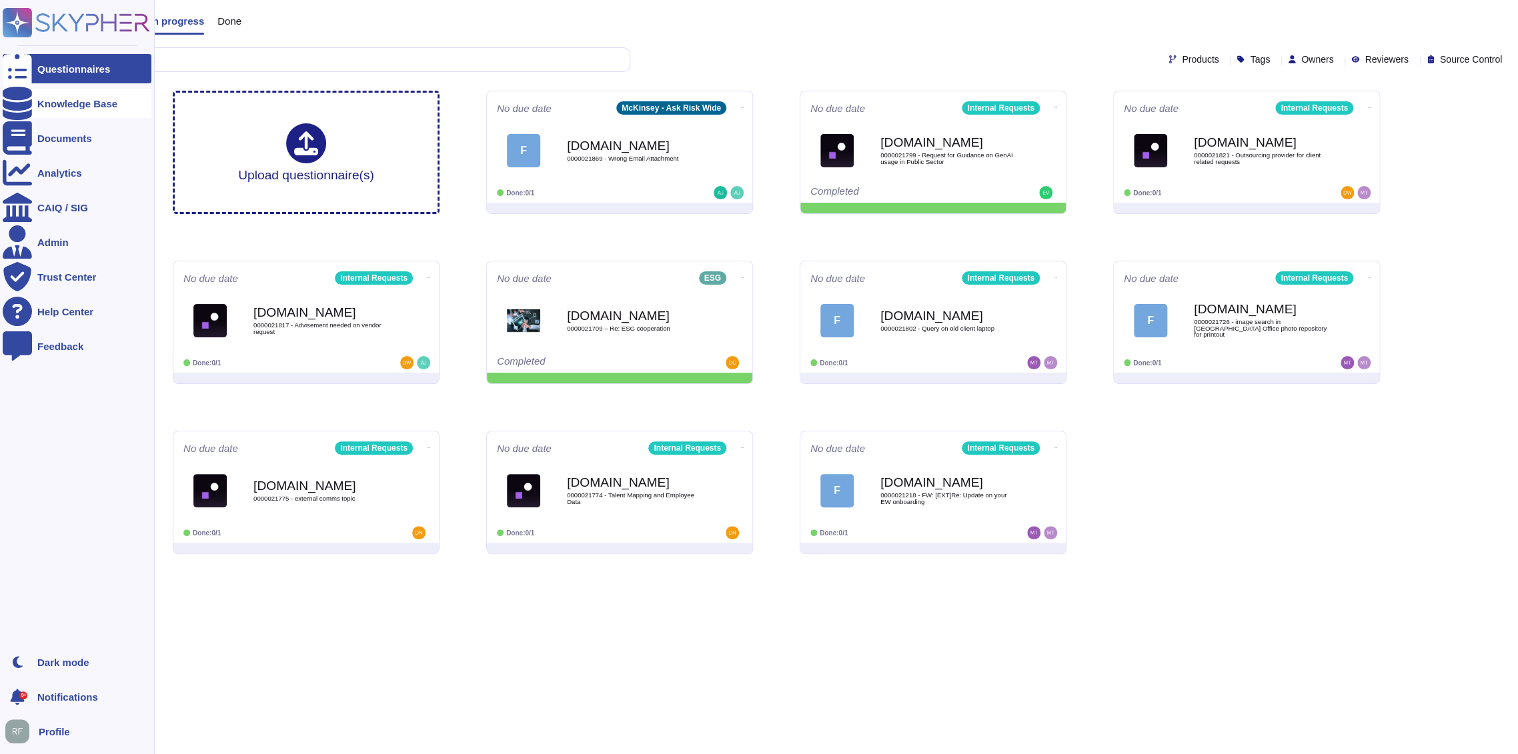
click at [35, 99] on div "Knowledge Base" at bounding box center [77, 103] width 149 height 29
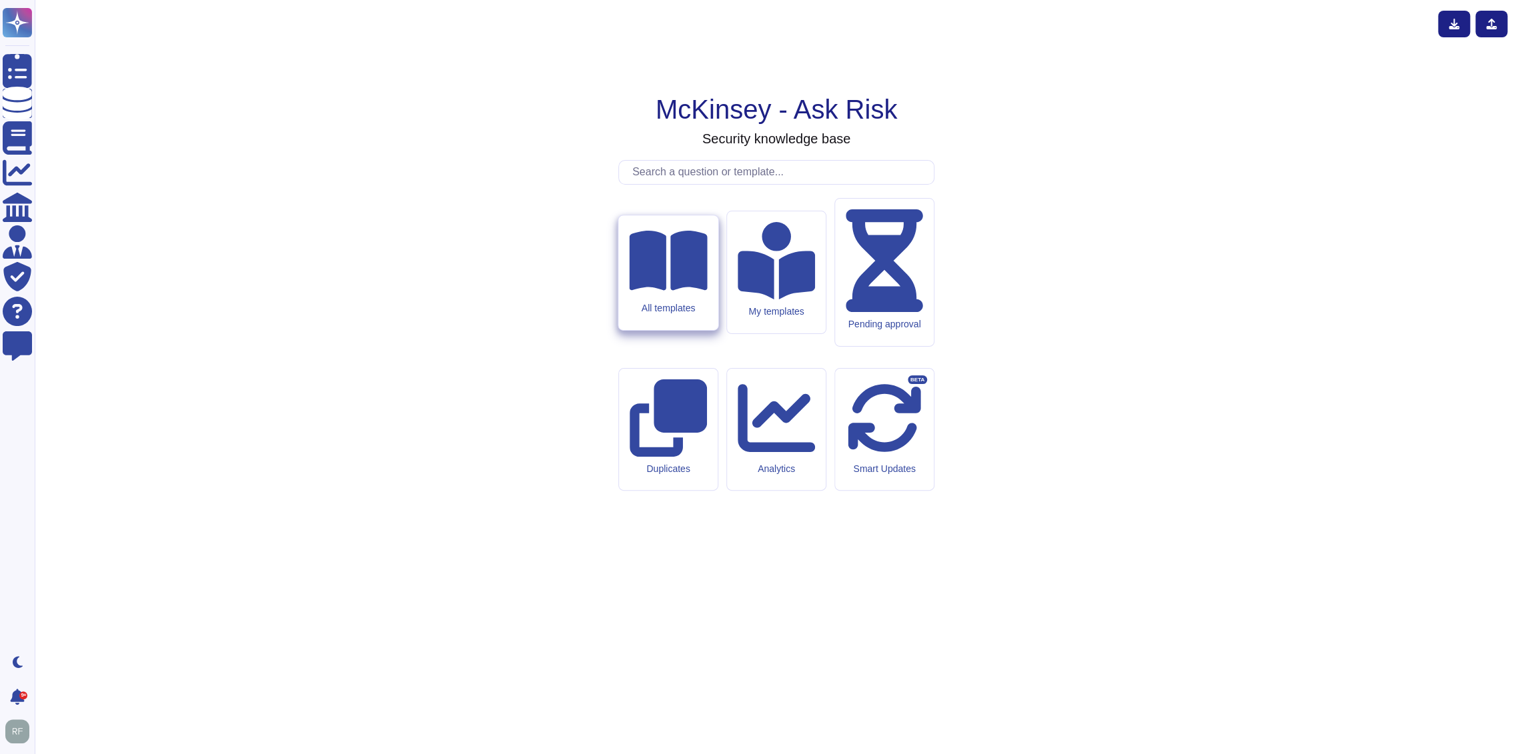
click at [664, 314] on div "All templates" at bounding box center [668, 307] width 78 height 11
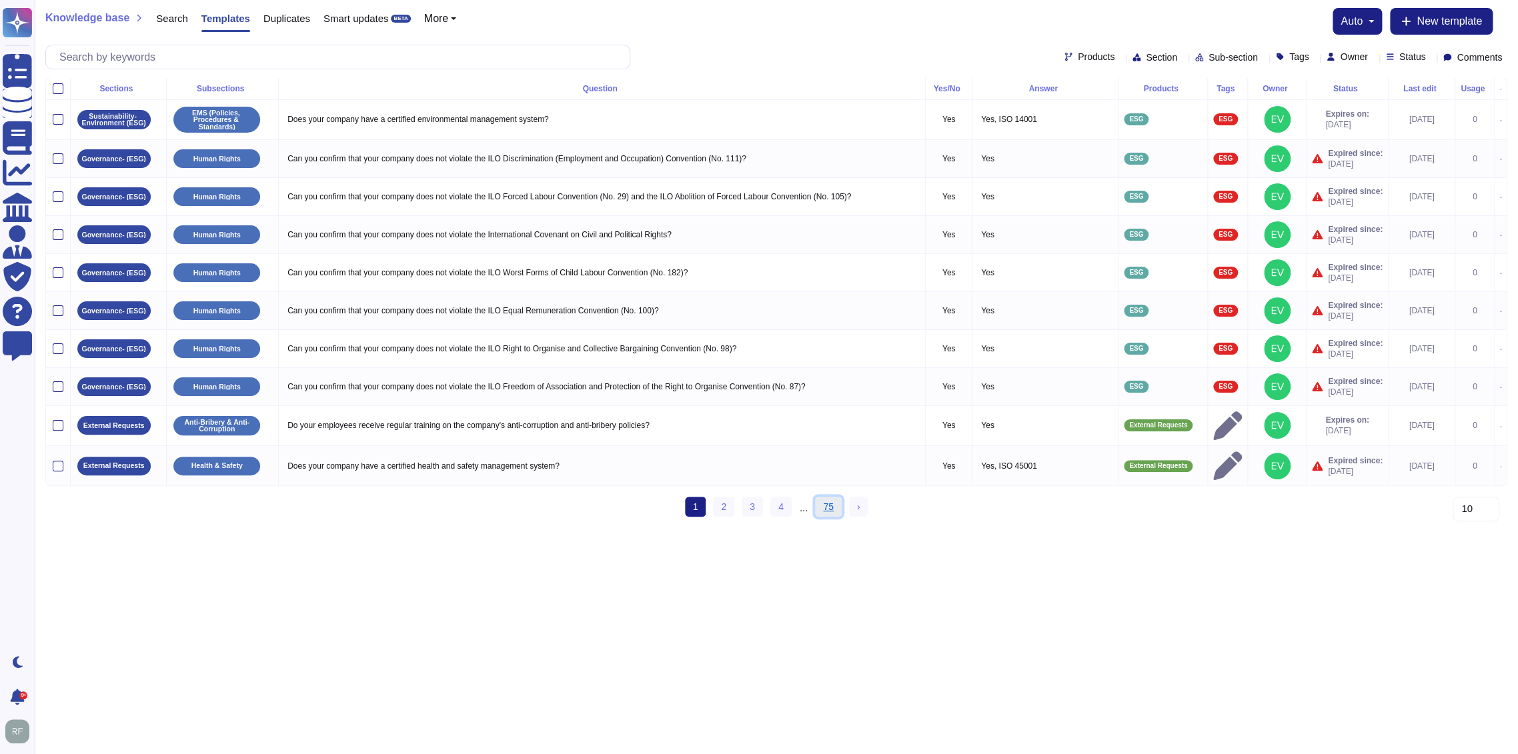
click at [829, 492] on link "75" at bounding box center [828, 507] width 27 height 20
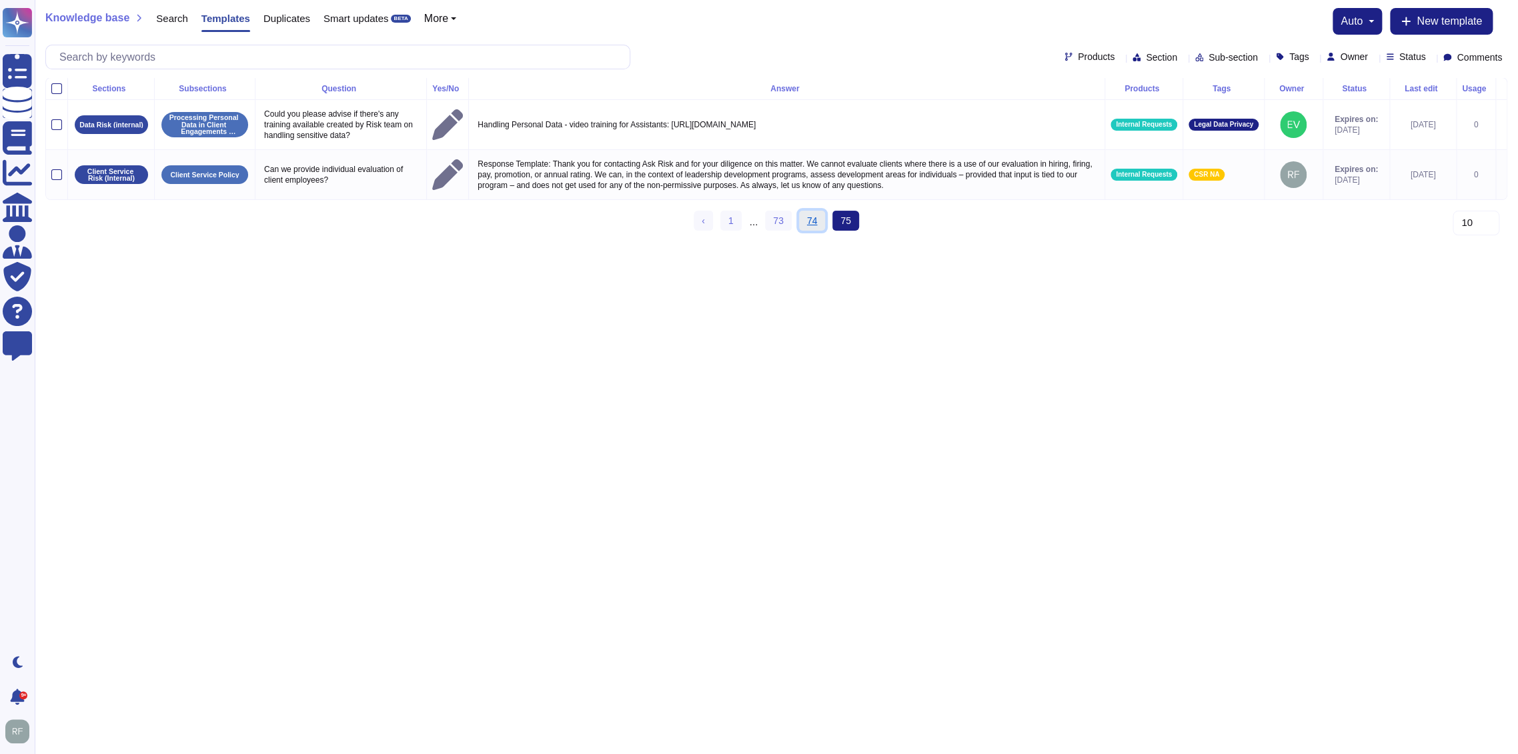
click at [813, 231] on link "74" at bounding box center [812, 221] width 27 height 20
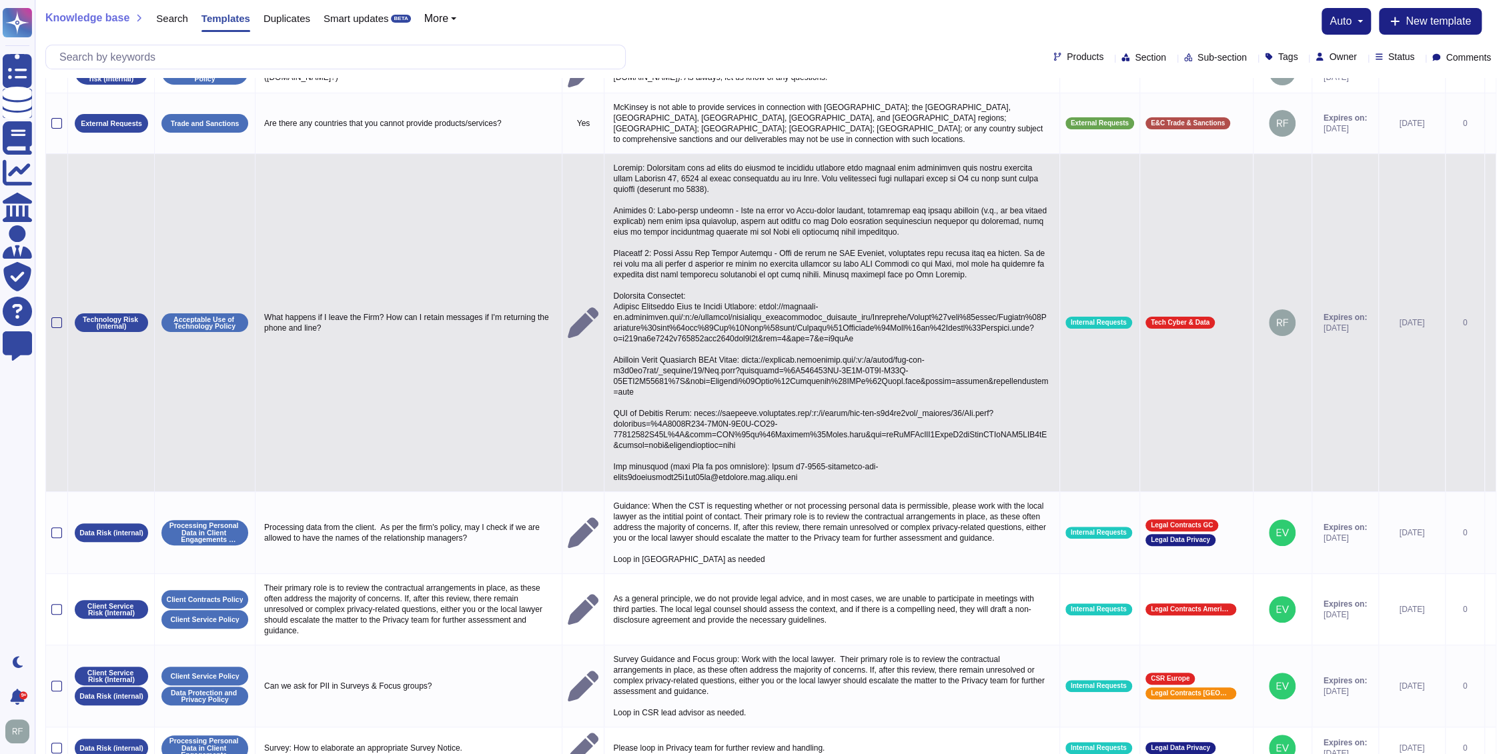
scroll to position [39, 0]
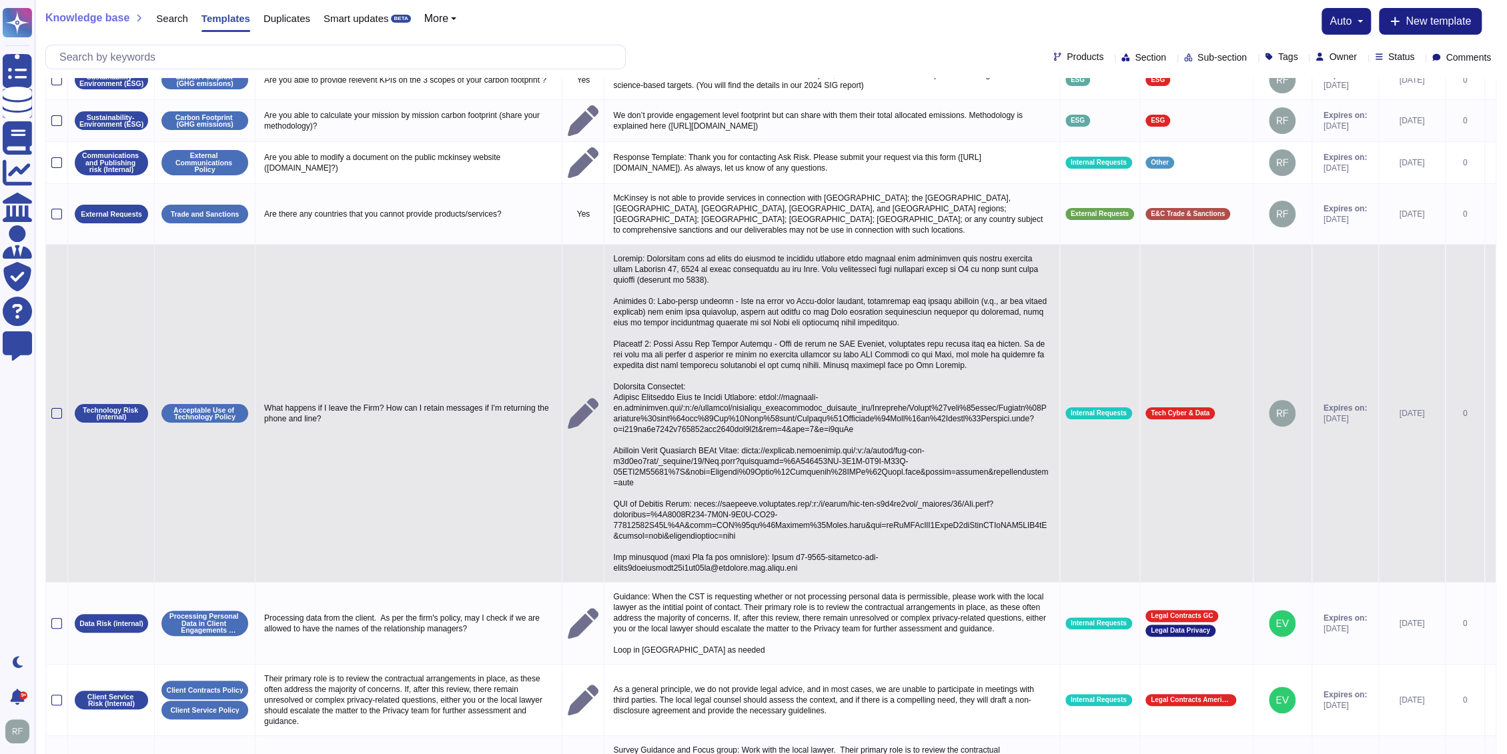
click at [682, 426] on p at bounding box center [832, 413] width 444 height 327
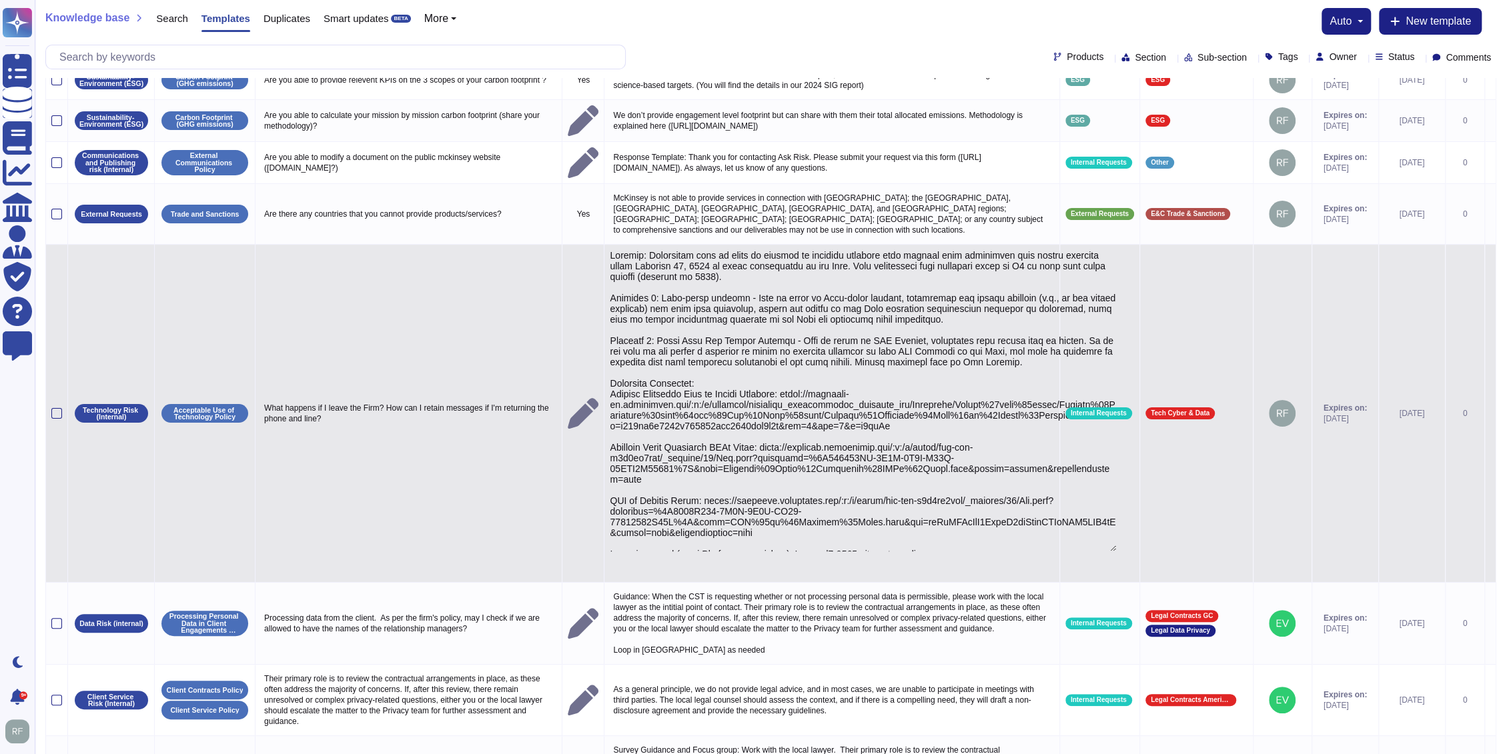
type textarea "Context: Colleagues will be asked to certify to complete training will specify …"
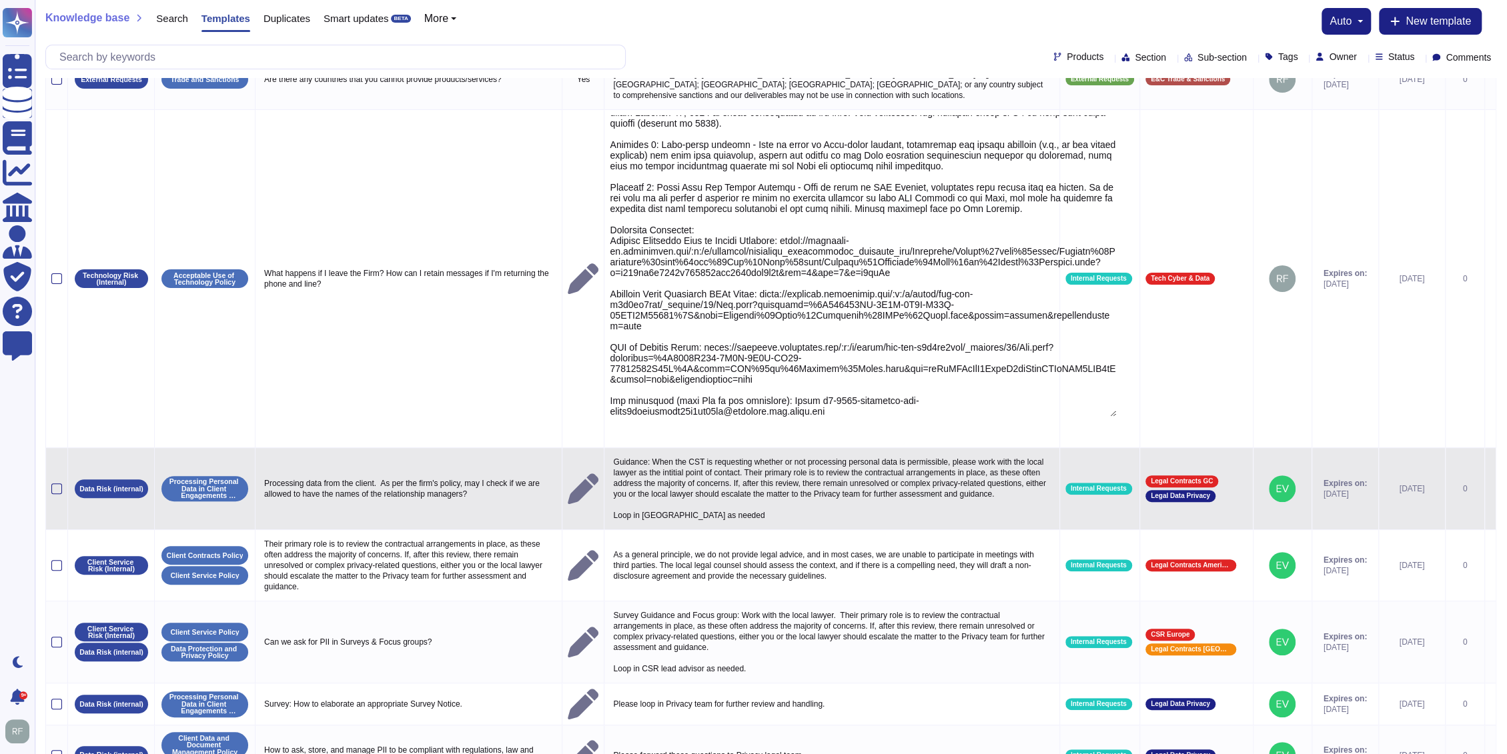
scroll to position [261, 0]
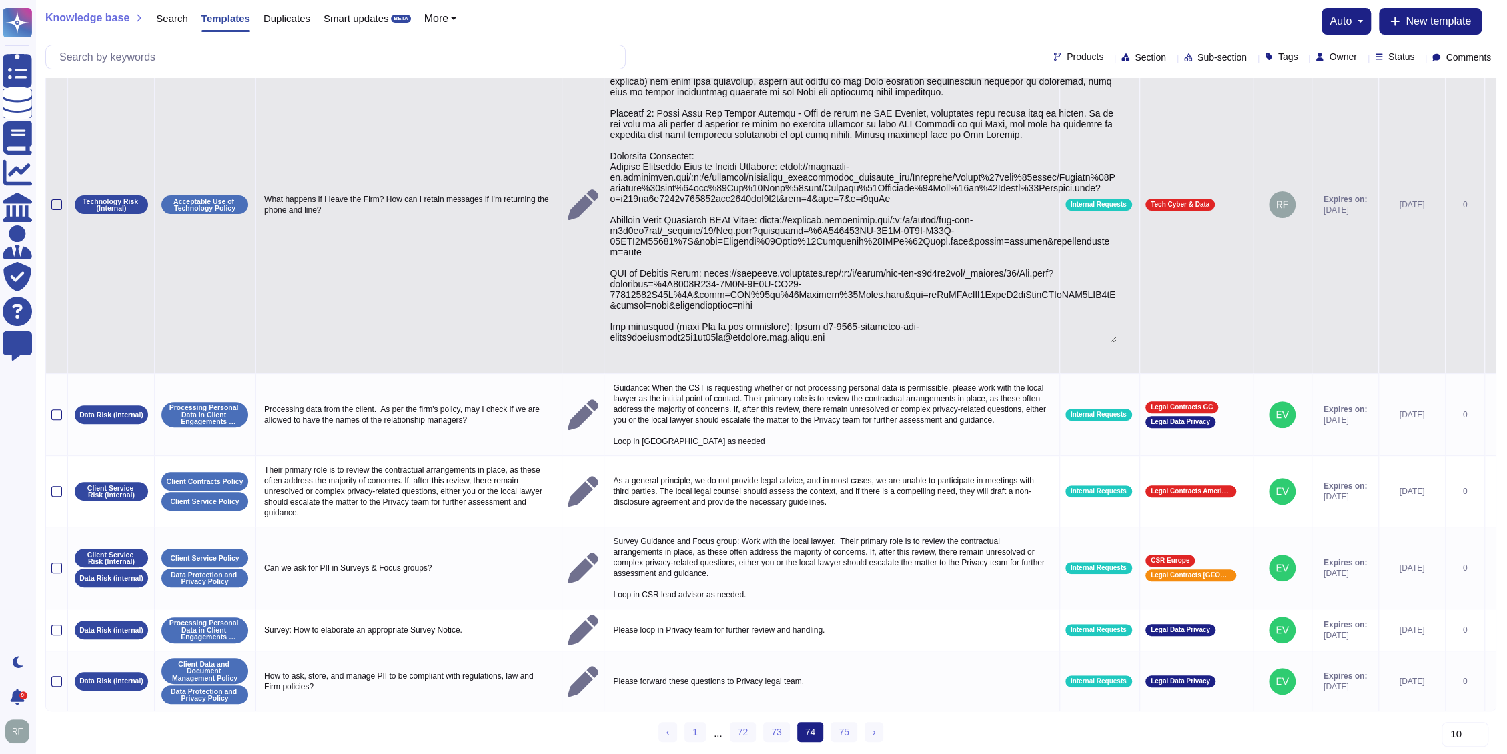
click at [710, 318] on textarea at bounding box center [863, 192] width 506 height 302
drag, startPoint x: 576, startPoint y: 274, endPoint x: 535, endPoint y: 243, distance: 51.0
click at [535, 243] on tr "Technology Risk (Internal) Acceptable Use of Technology Policy What happens if …" at bounding box center [770, 205] width 1449 height 338
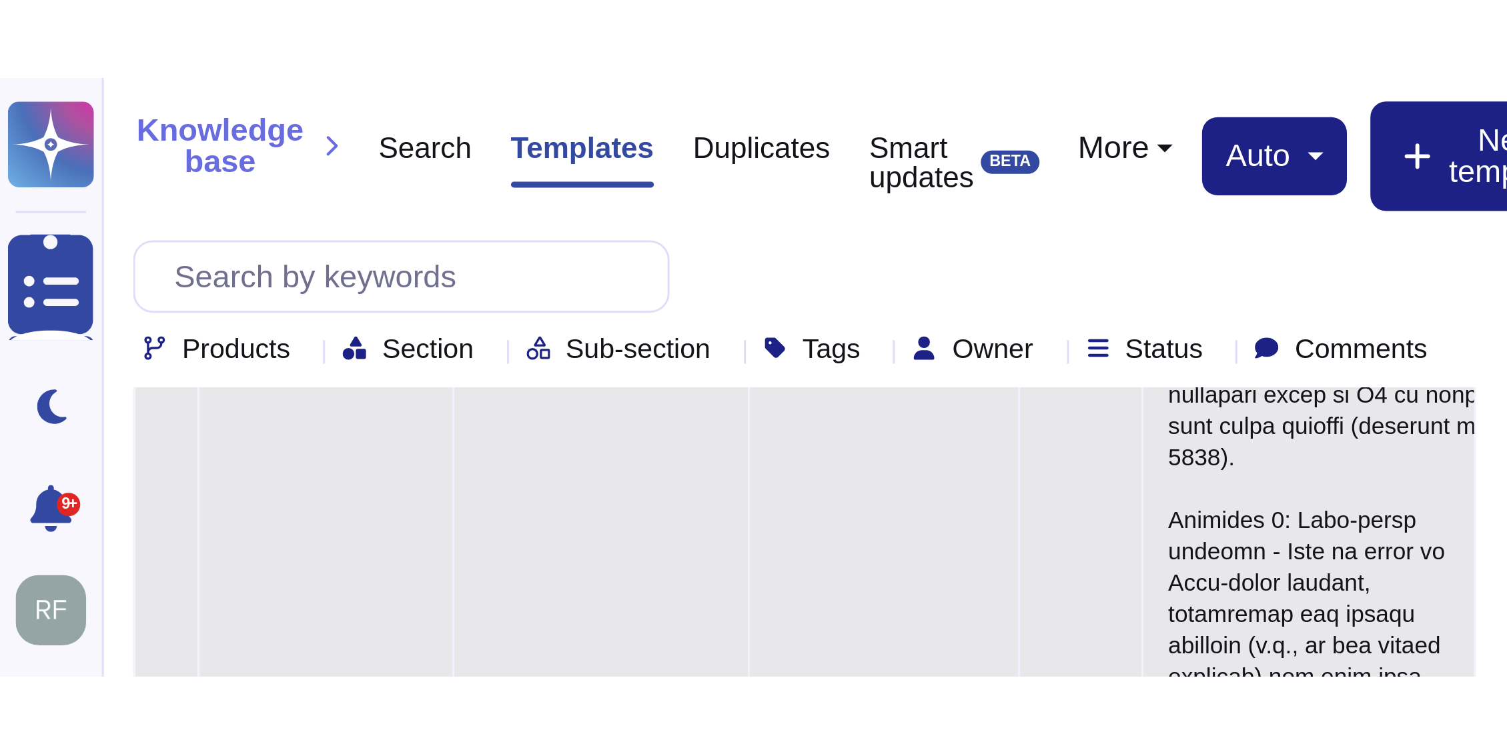
scroll to position [224, 0]
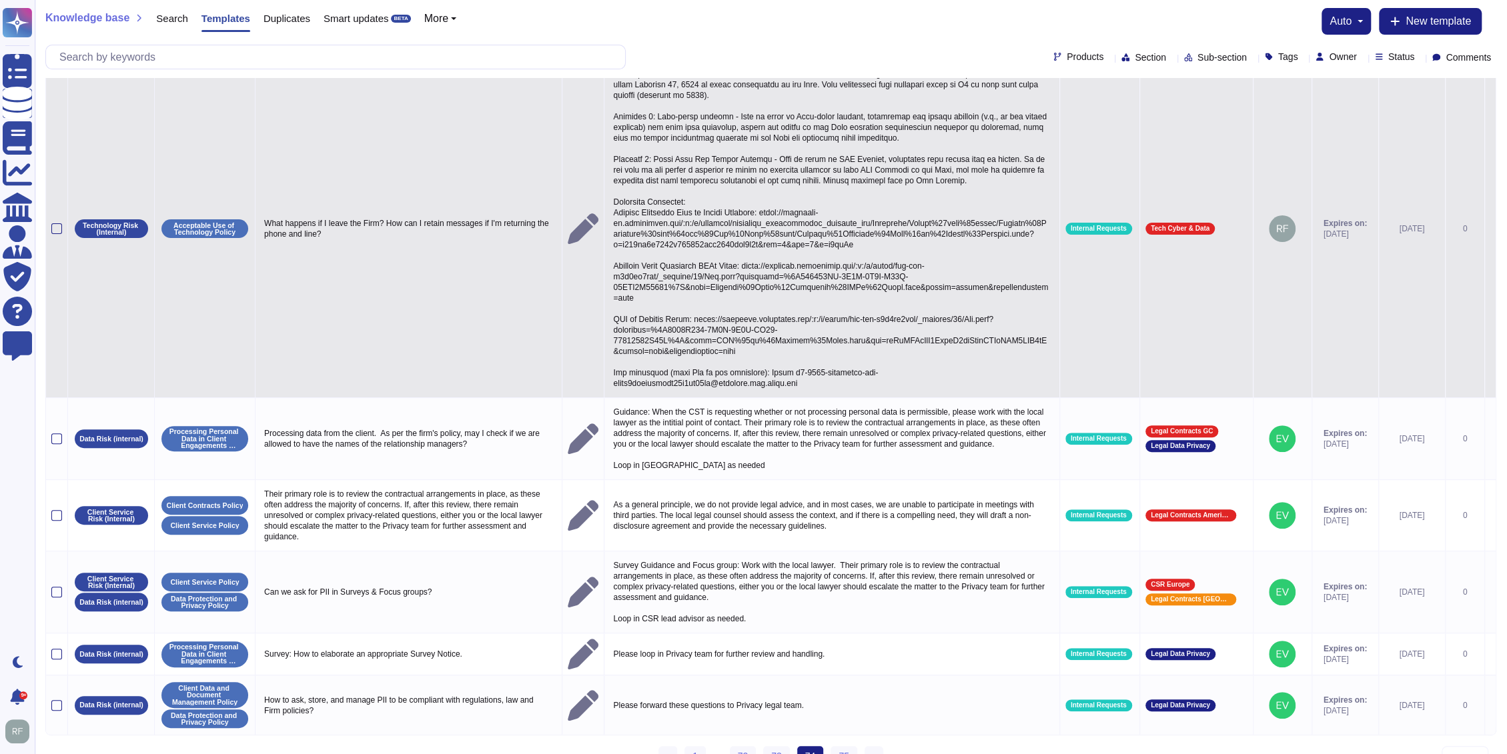
click at [625, 360] on p at bounding box center [832, 228] width 444 height 327
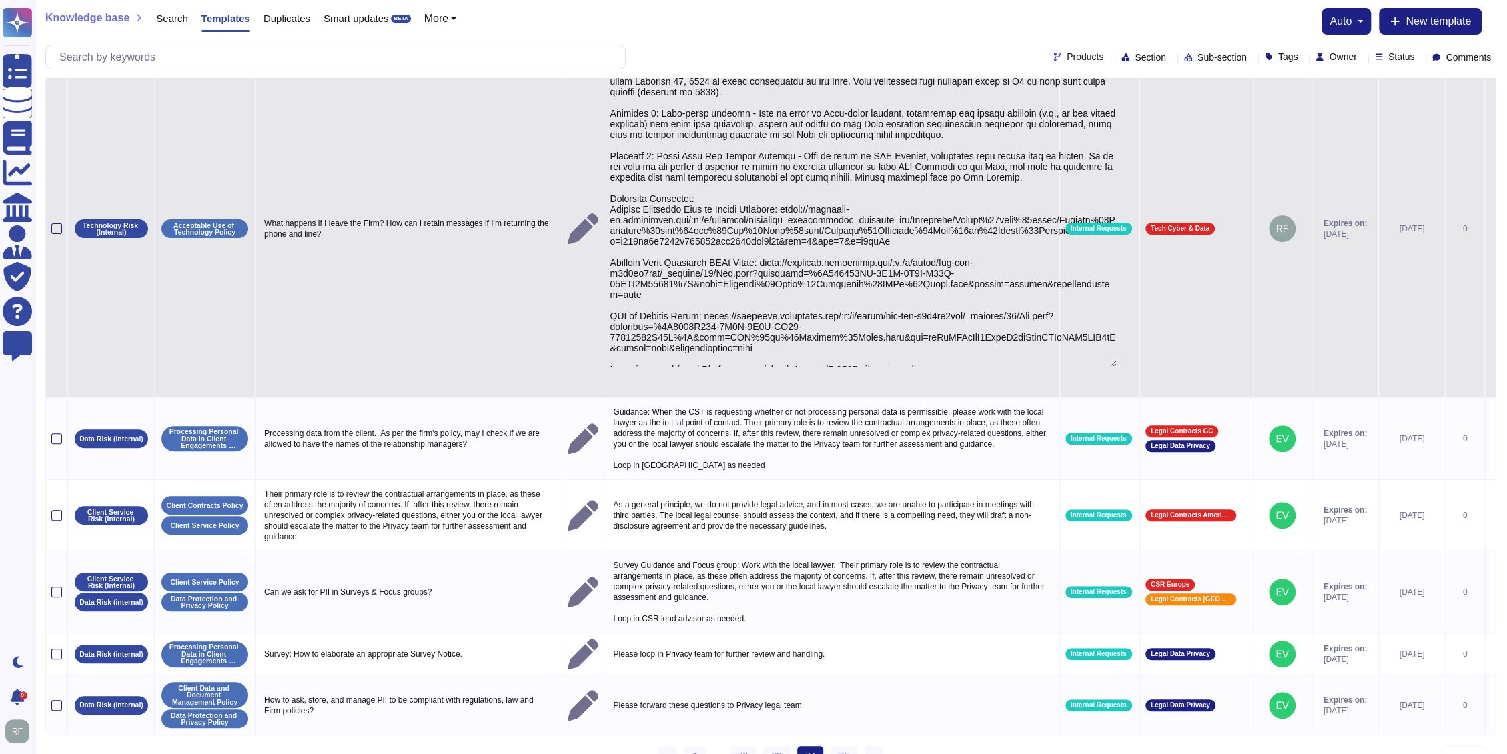
drag, startPoint x: 563, startPoint y: 331, endPoint x: 538, endPoint y: 300, distance: 40.3
click at [604, 300] on td at bounding box center [831, 229] width 455 height 338
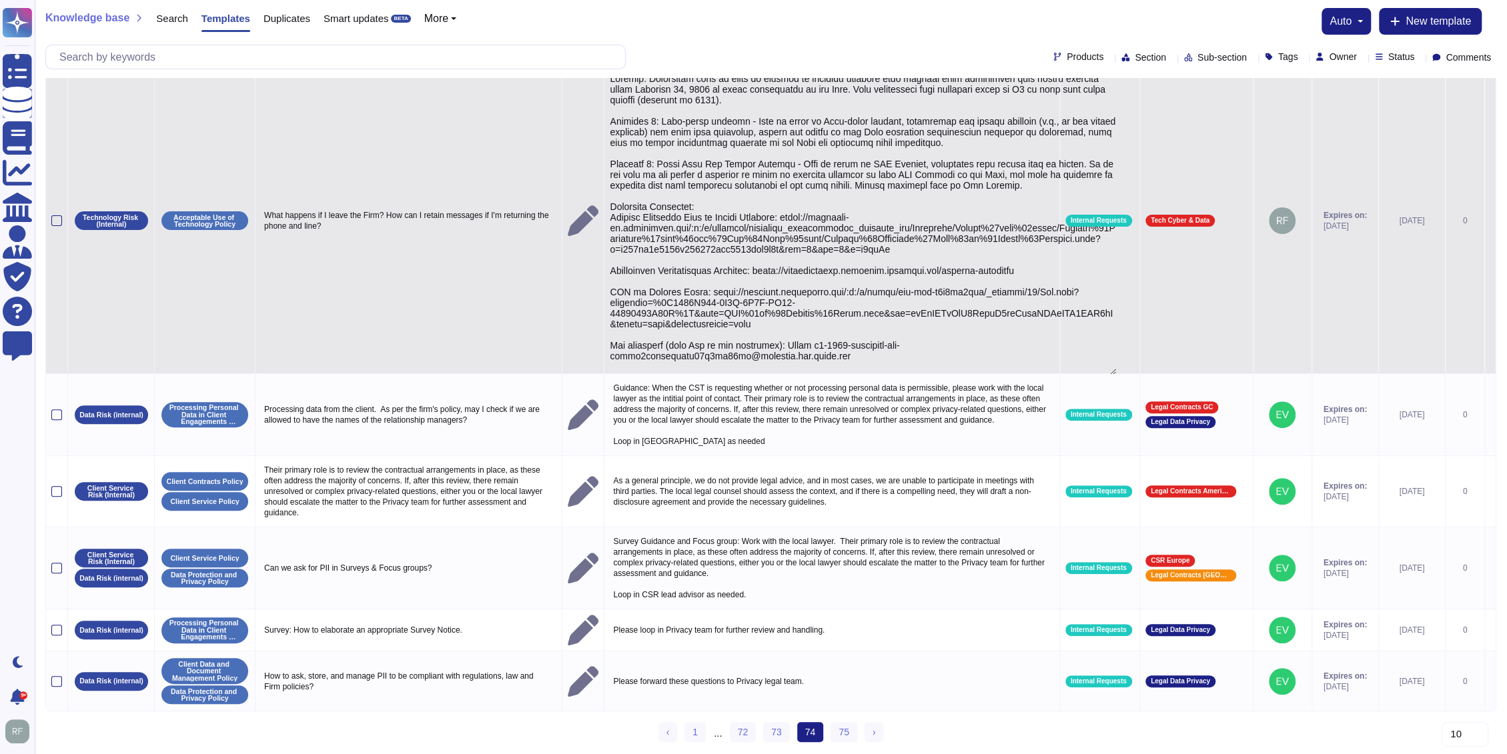
drag, startPoint x: 816, startPoint y: 281, endPoint x: 544, endPoint y: 246, distance: 274.4
click at [610, 246] on textarea at bounding box center [863, 224] width 506 height 302
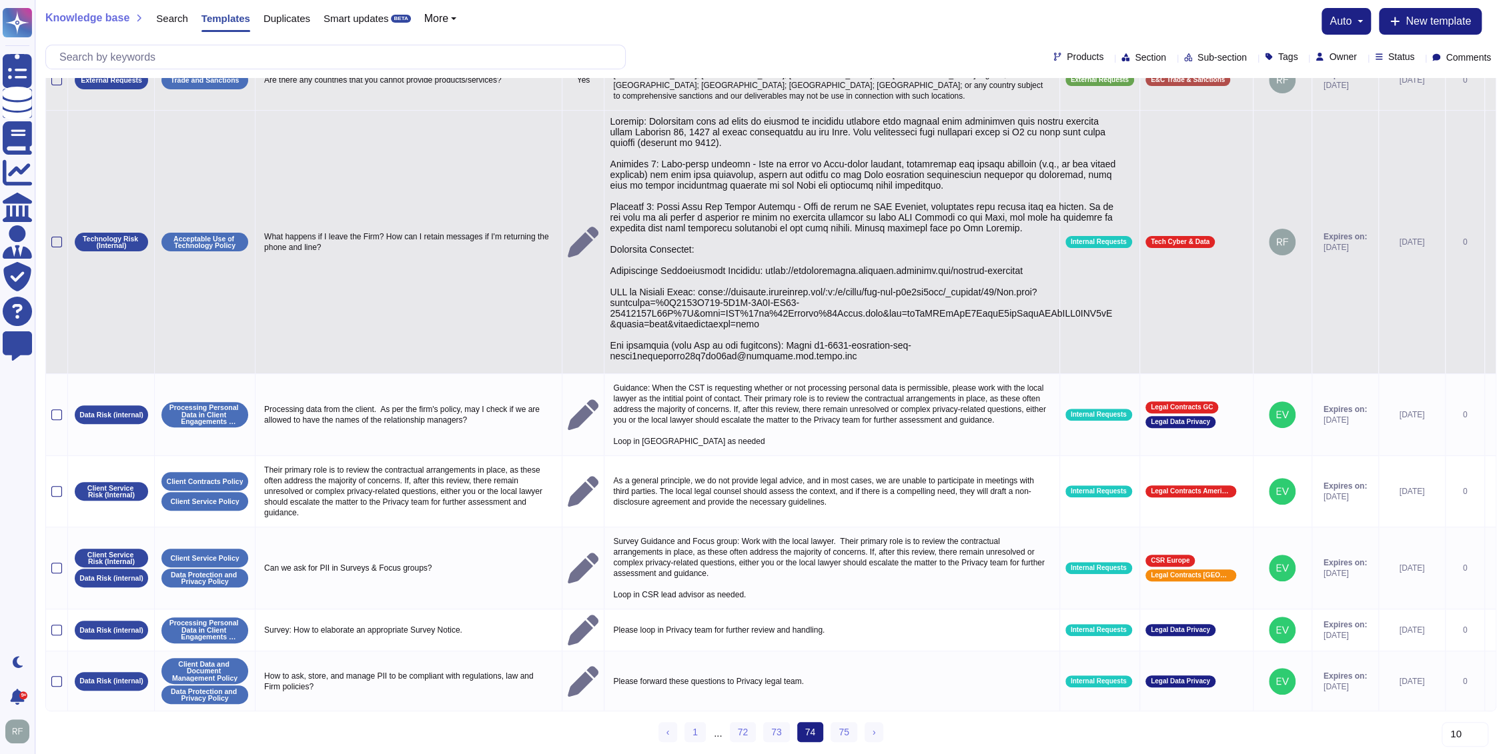
click at [699, 340] on textarea at bounding box center [863, 267] width 506 height 302
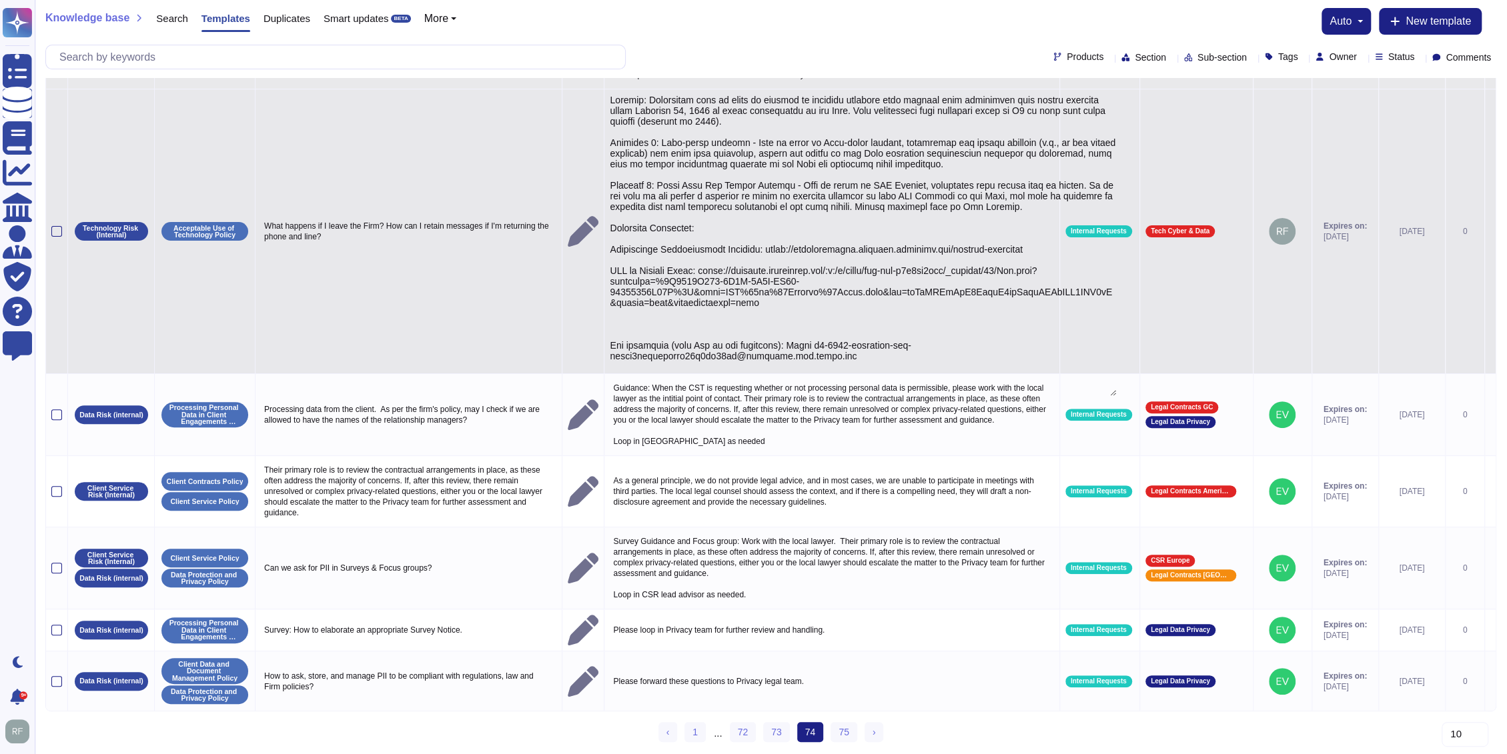
scroll to position [224, 0]
type textarea "Context: Colleagues will be asked to certify to complete training will specify …"
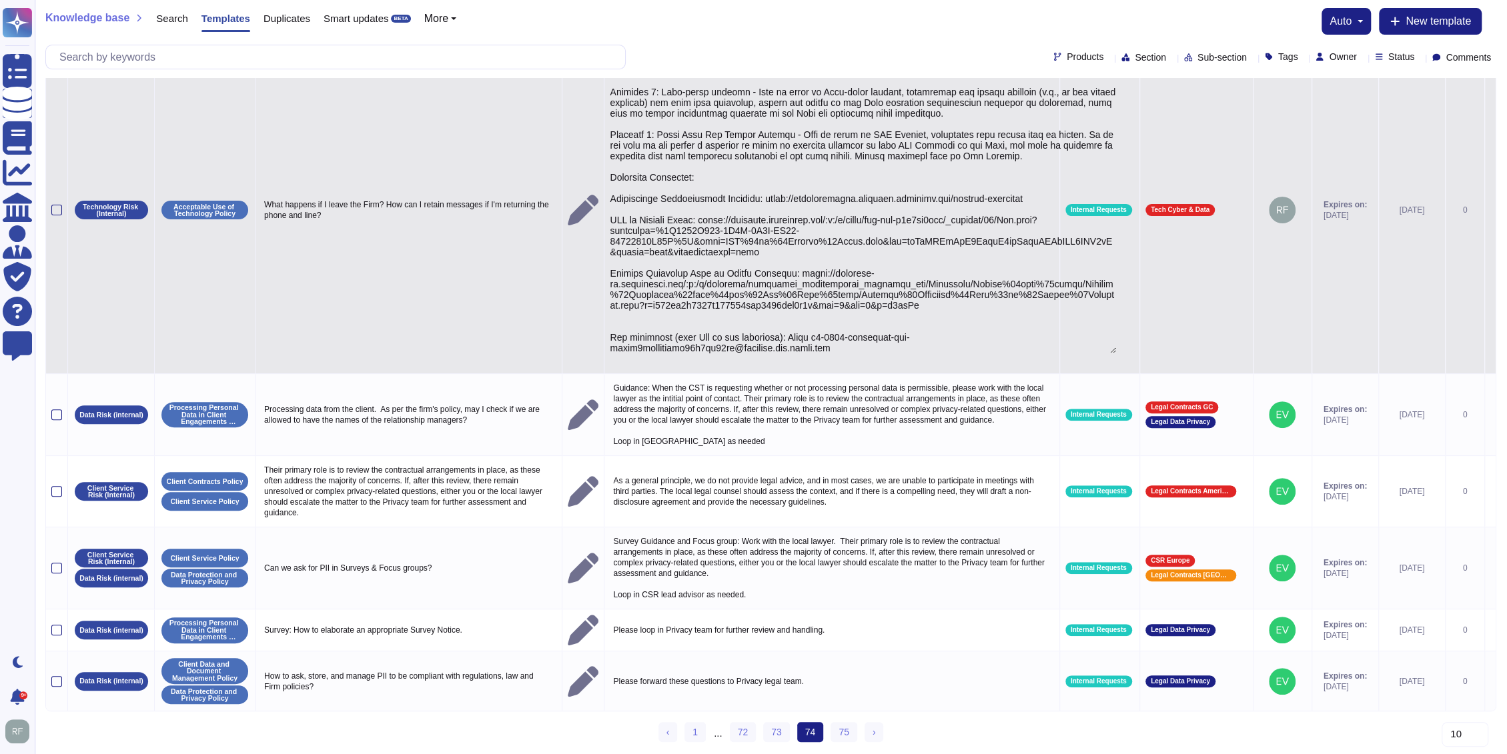
scroll to position [261, 0]
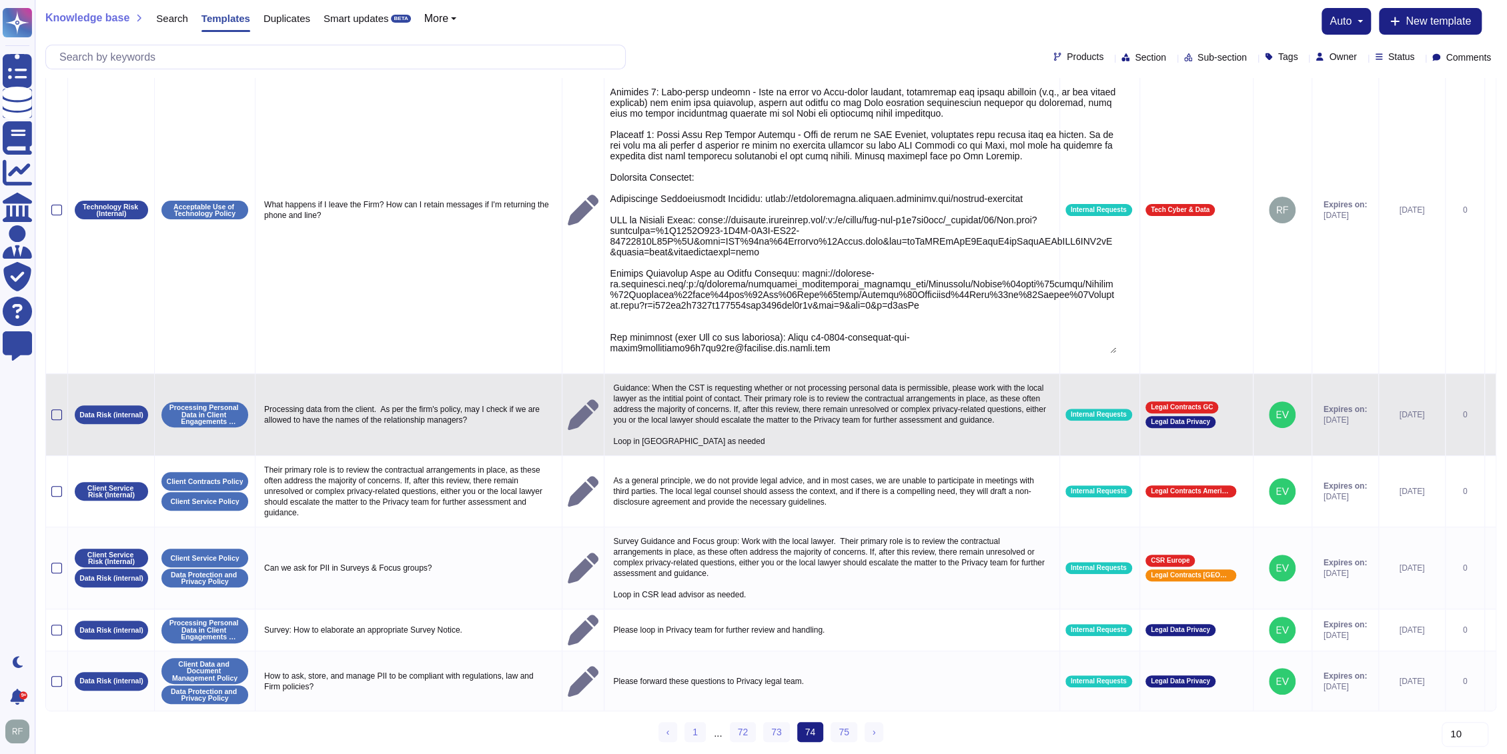
click at [659, 394] on p "Guidance: When the CST is requesting whether or not processing personal data is…" at bounding box center [832, 415] width 444 height 71
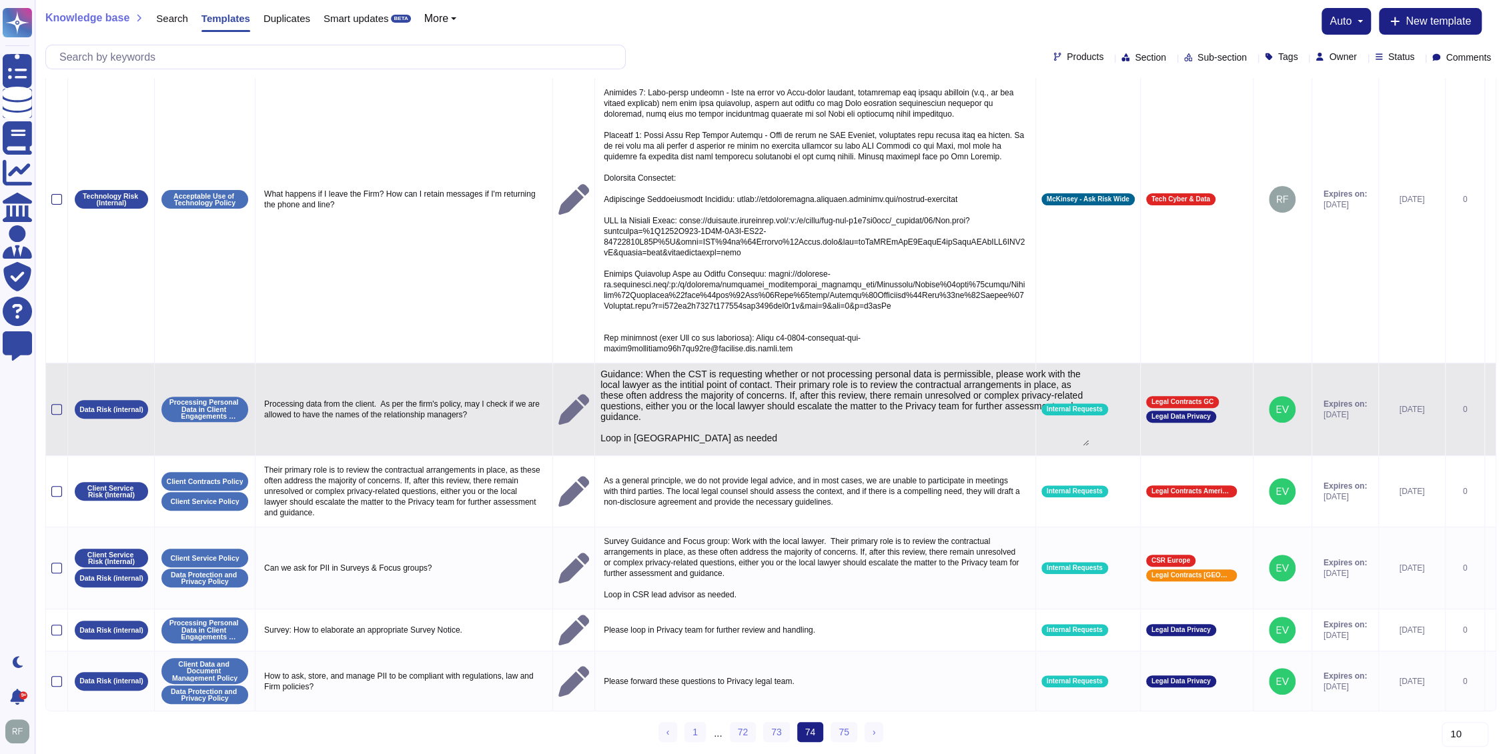
type textarea "Guidance: When the CST is requesting whether or not processing personal data is…"
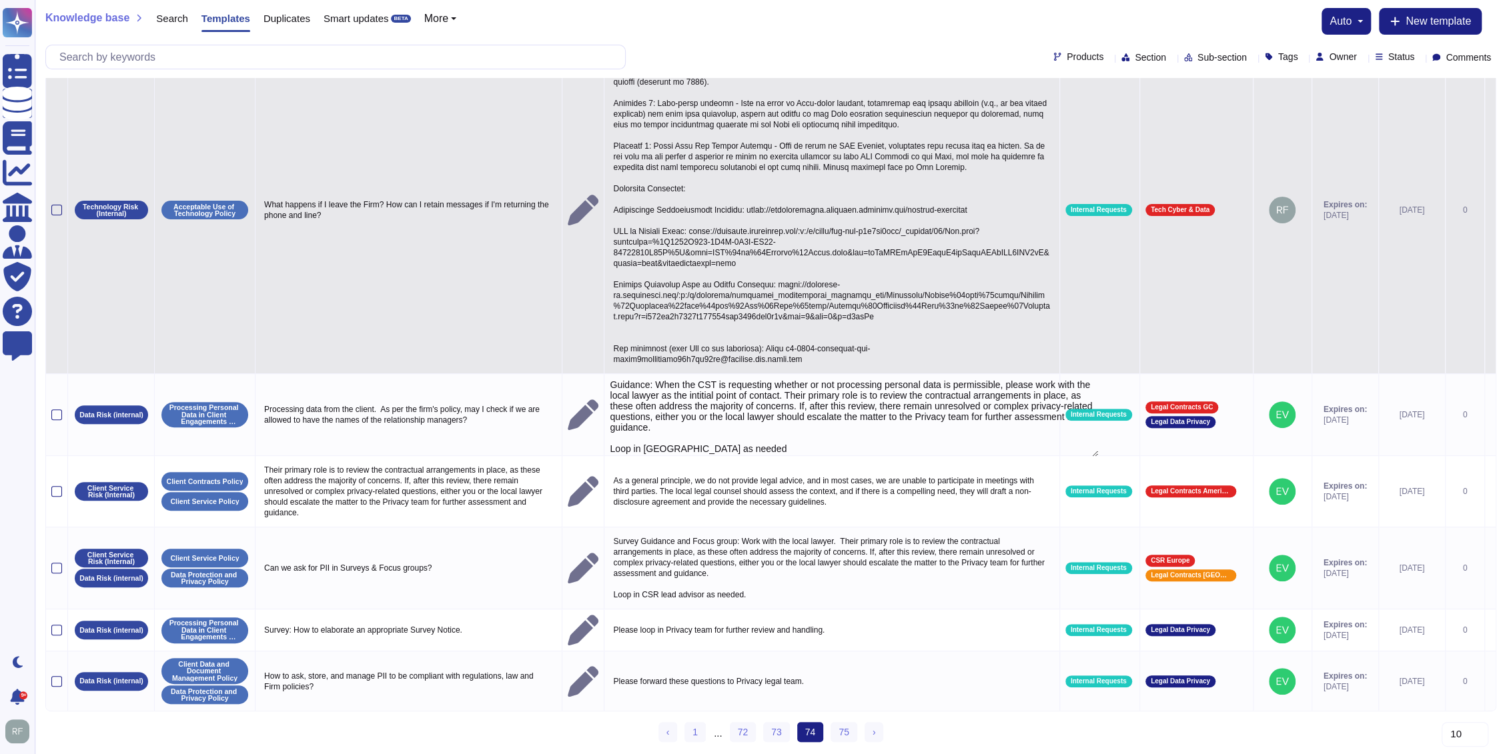
click at [610, 352] on p at bounding box center [832, 210] width 444 height 316
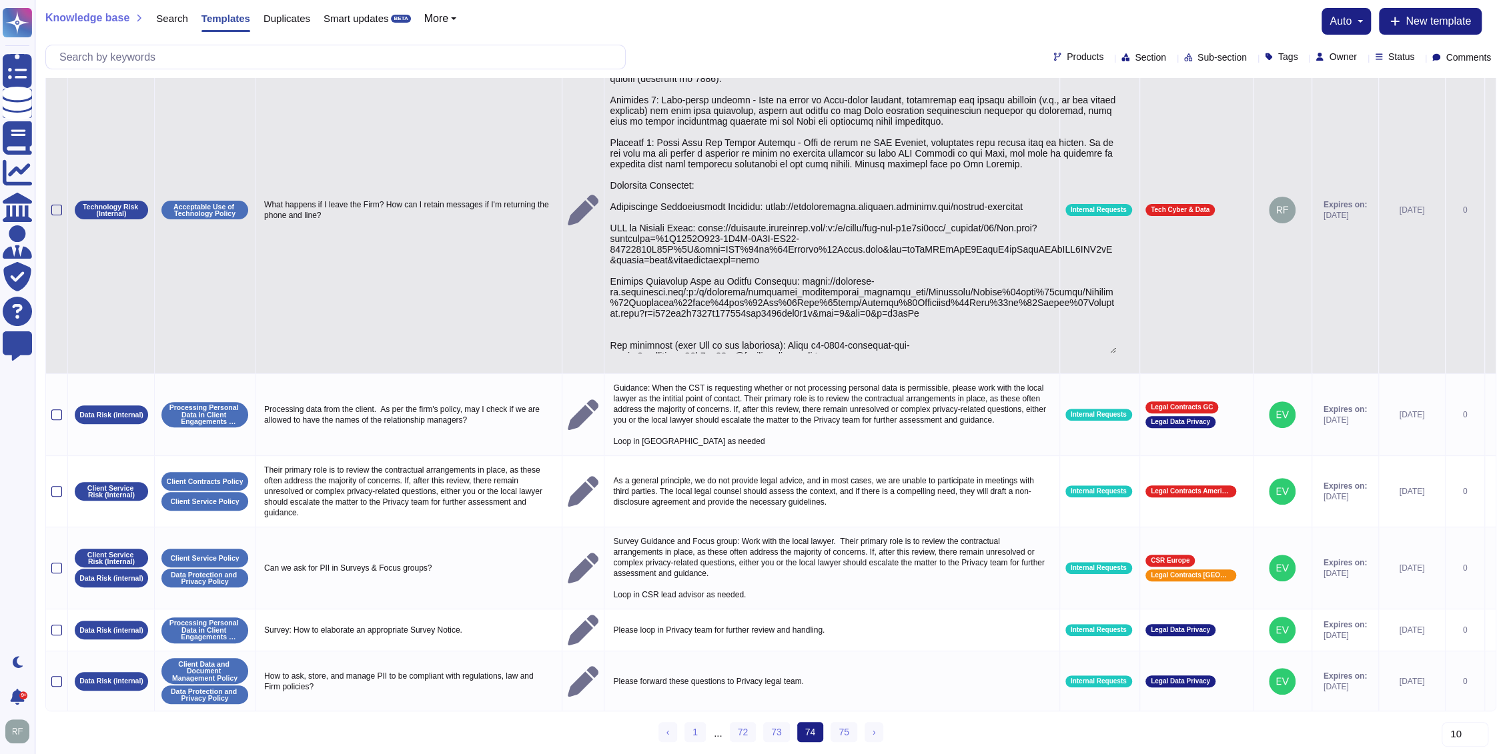
type textarea "Context: Colleagues will be asked to certify to complete training will specify …"
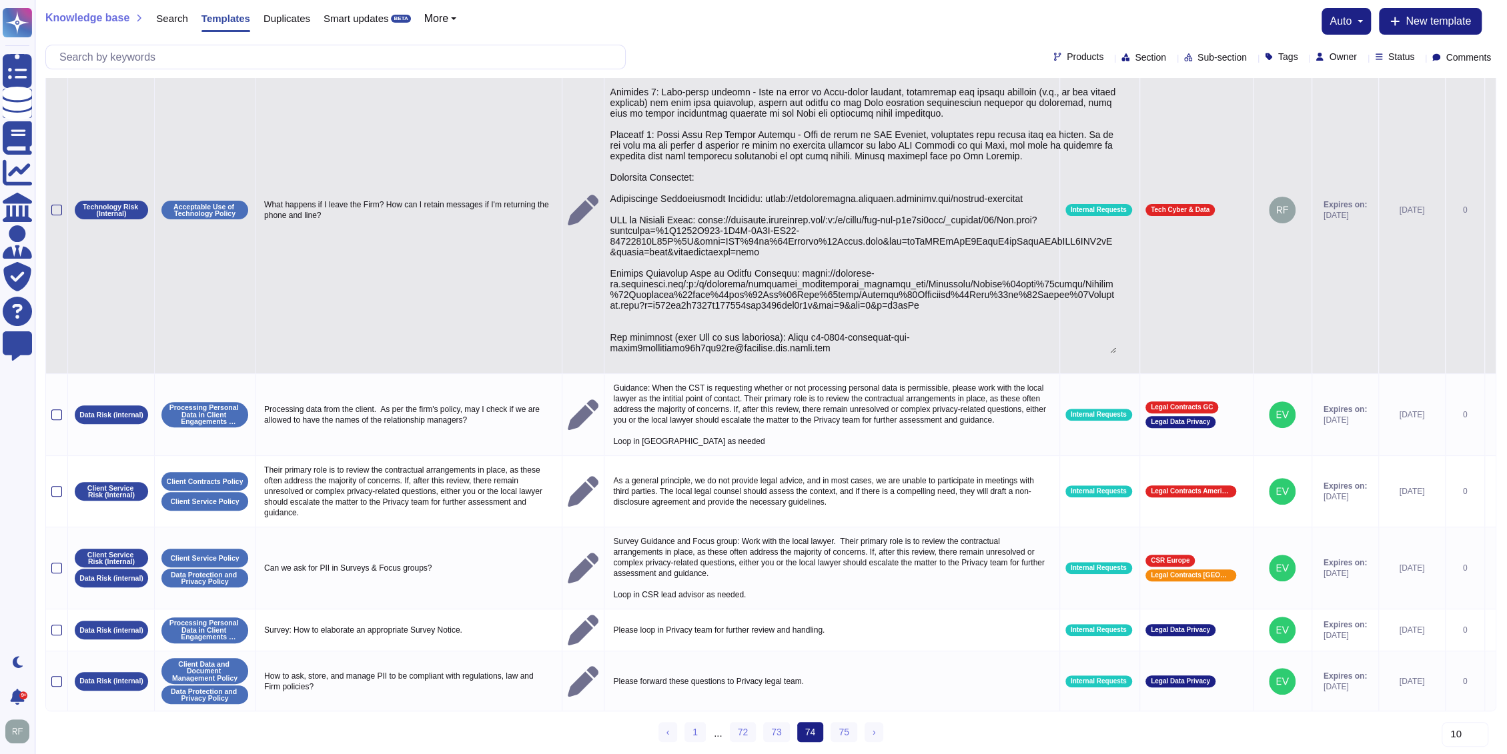
drag, startPoint x: 544, startPoint y: 355, endPoint x: 889, endPoint y: 357, distance: 345.5
click at [889, 354] on textarea at bounding box center [863, 203] width 506 height 302
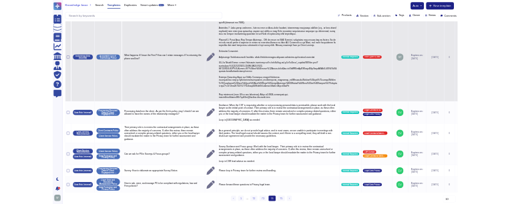
scroll to position [581, 0]
